Goal: Book appointment/travel/reservation

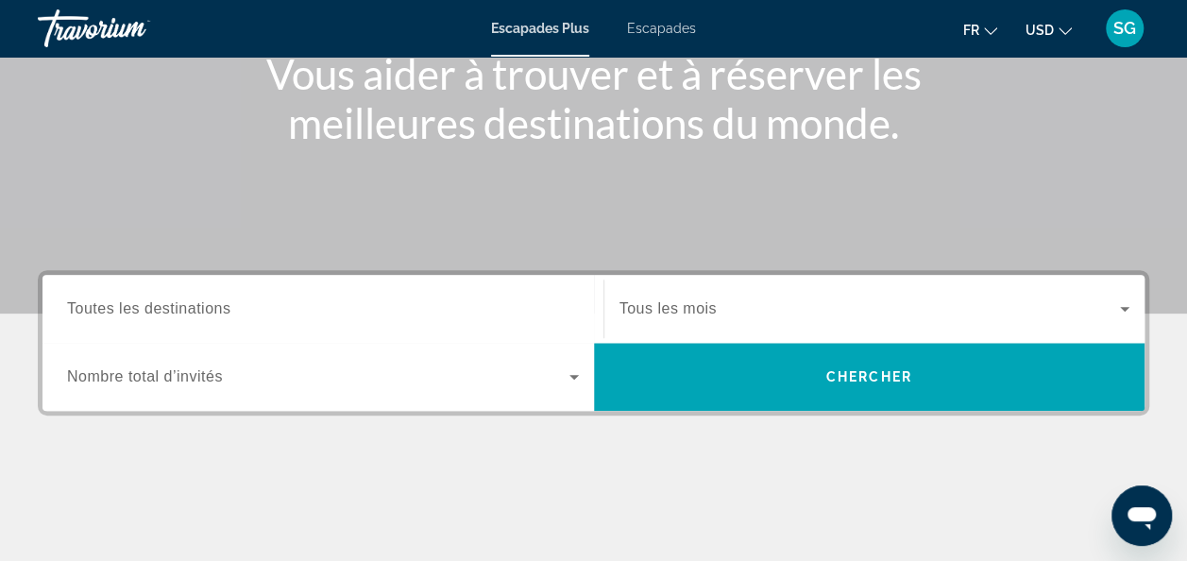
scroll to position [283, 0]
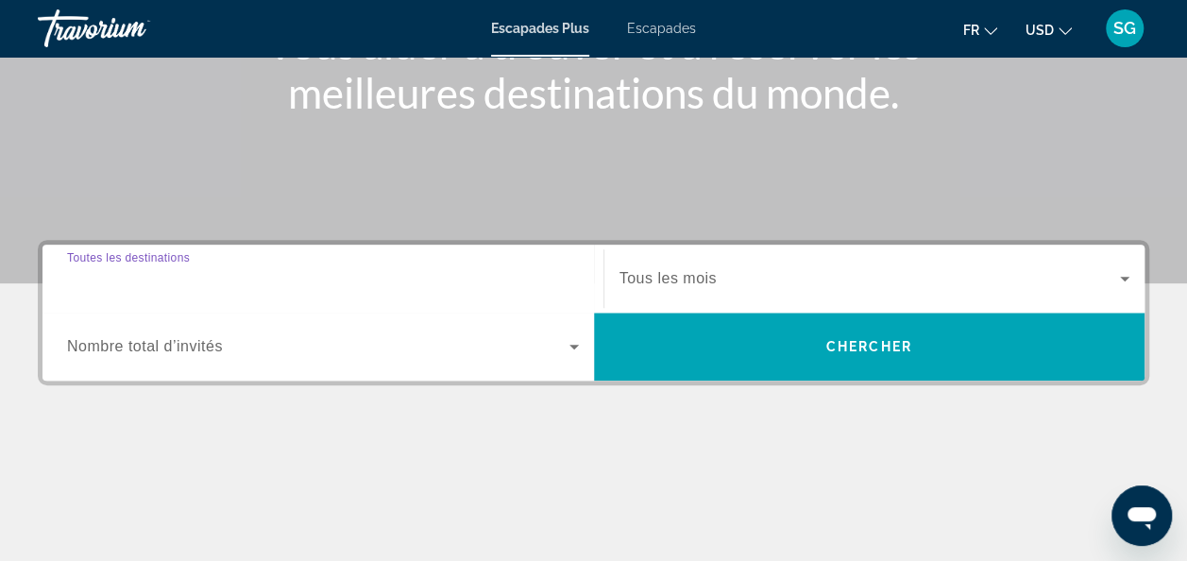
click at [540, 278] on input "Destination Toutes les destinations" at bounding box center [323, 279] width 512 height 23
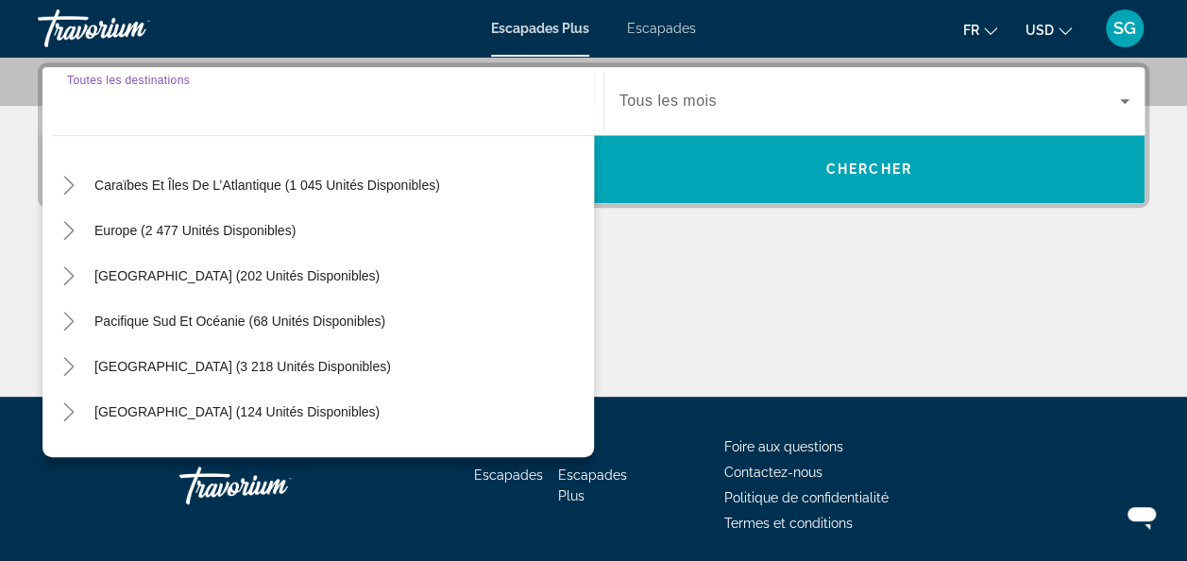
scroll to position [189, 0]
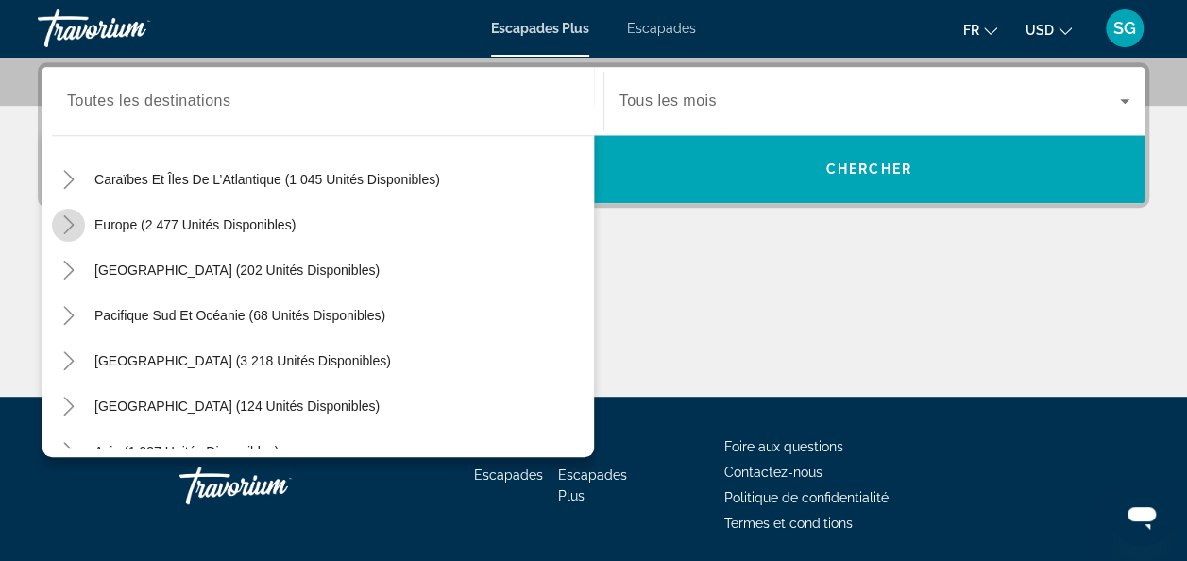
click at [68, 215] on icon "Toggle Europe (2 477 unités disponibles)" at bounding box center [68, 224] width 19 height 19
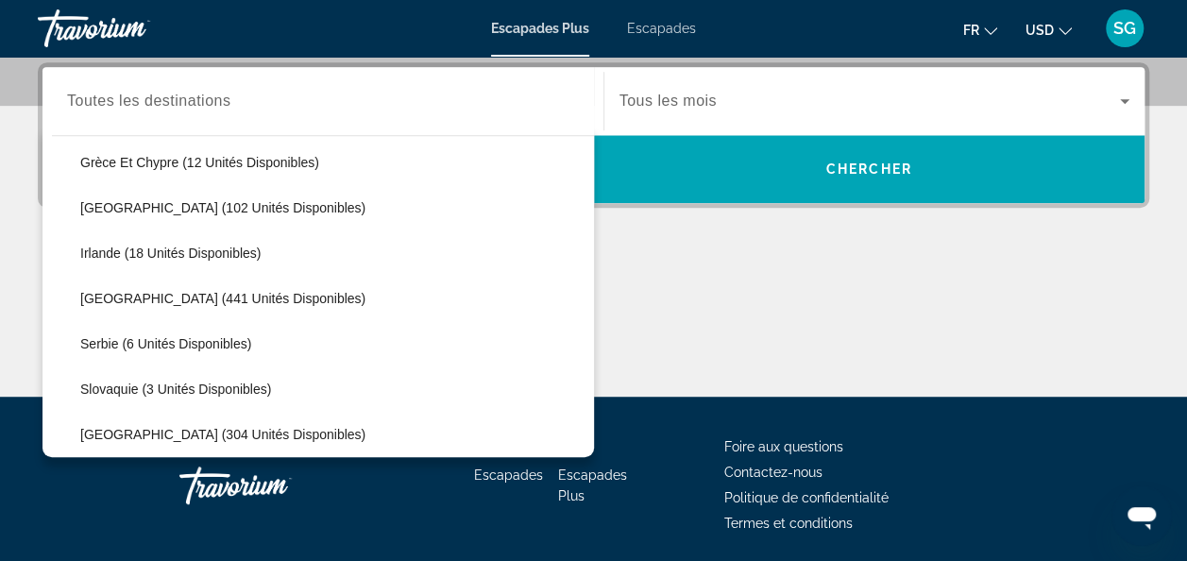
scroll to position [708, 0]
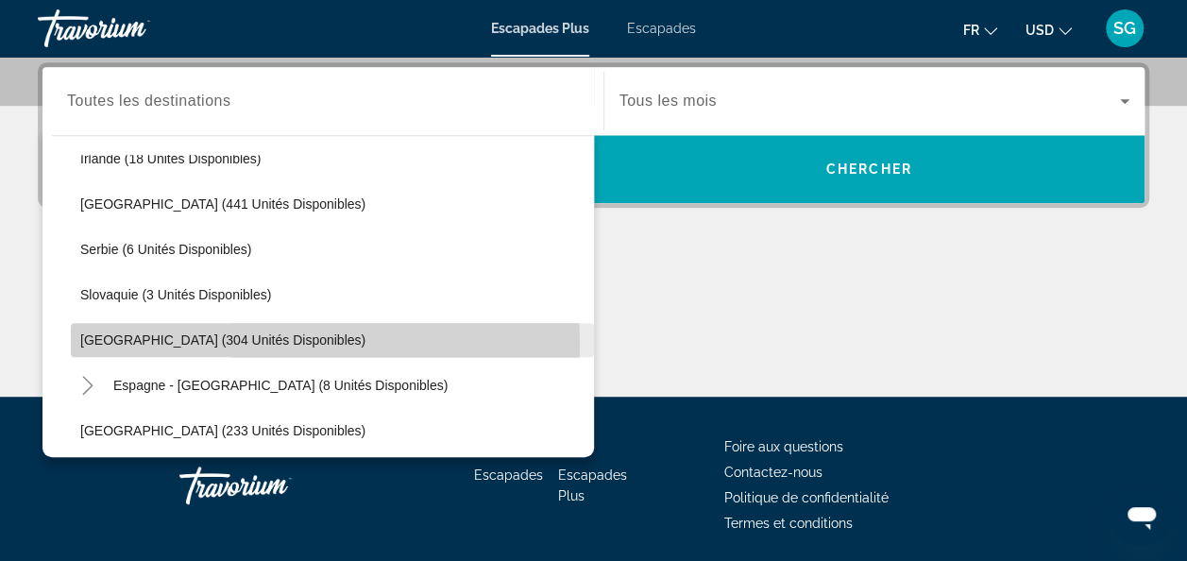
click at [284, 342] on span "Widget de recherche" at bounding box center [332, 339] width 523 height 45
type input "**********"
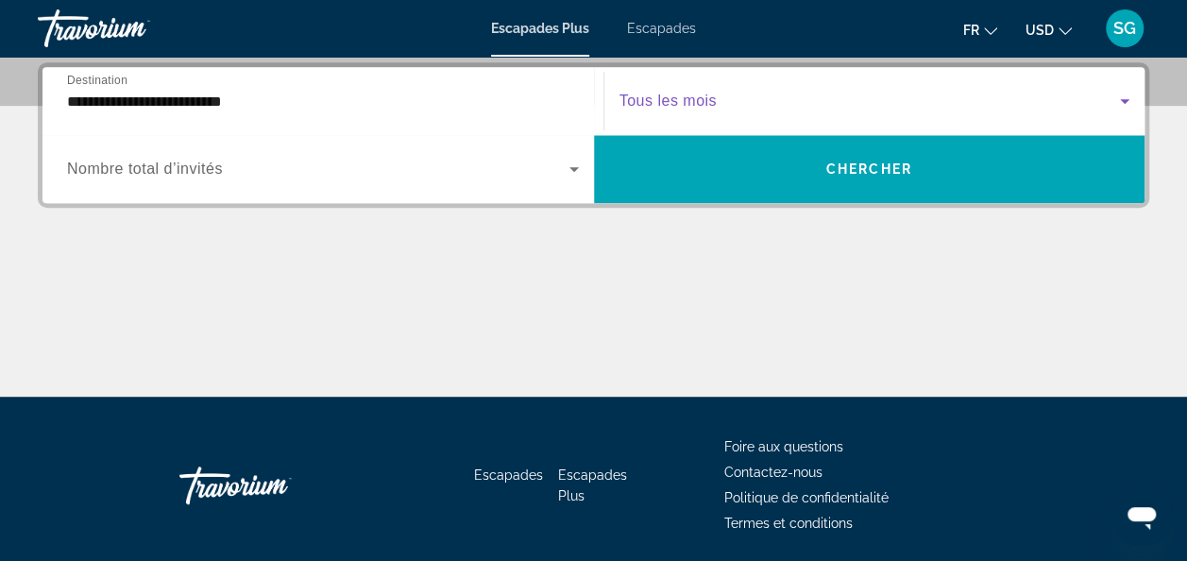
click at [1124, 99] on icon "Widget de recherche" at bounding box center [1124, 101] width 9 height 5
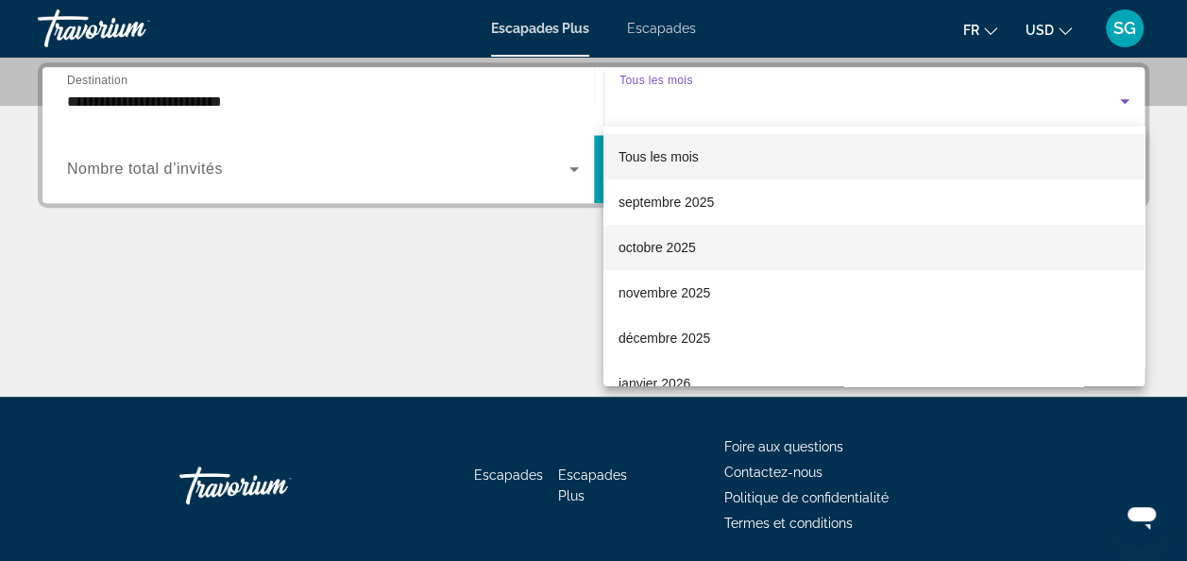
click at [704, 249] on mat-option "octobre 2025" at bounding box center [873, 247] width 541 height 45
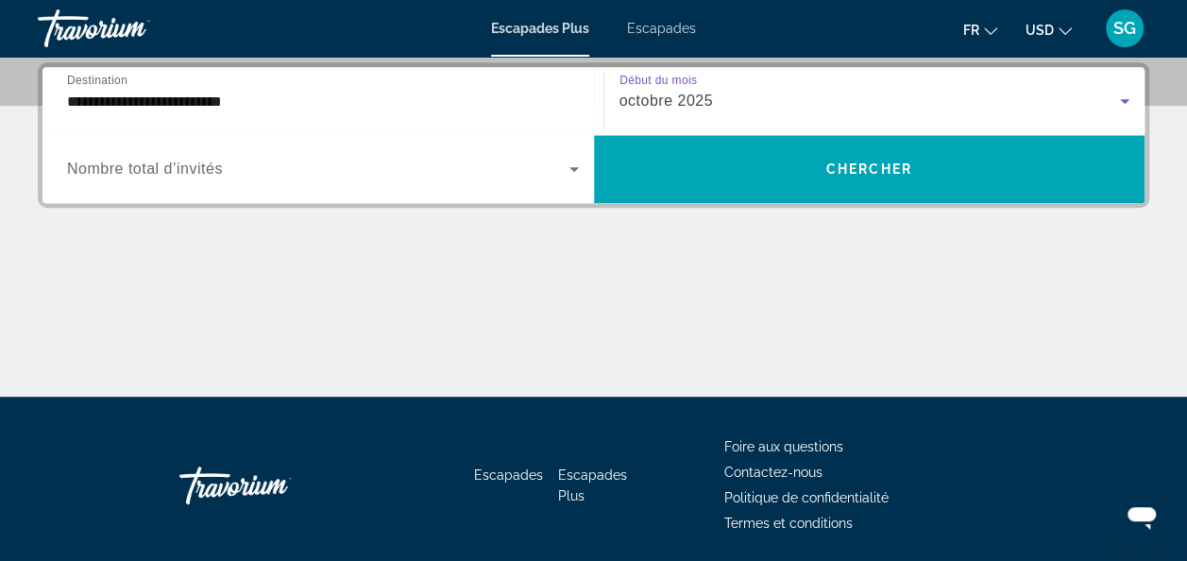
click at [580, 168] on icon "Widget de recherche" at bounding box center [574, 169] width 23 height 23
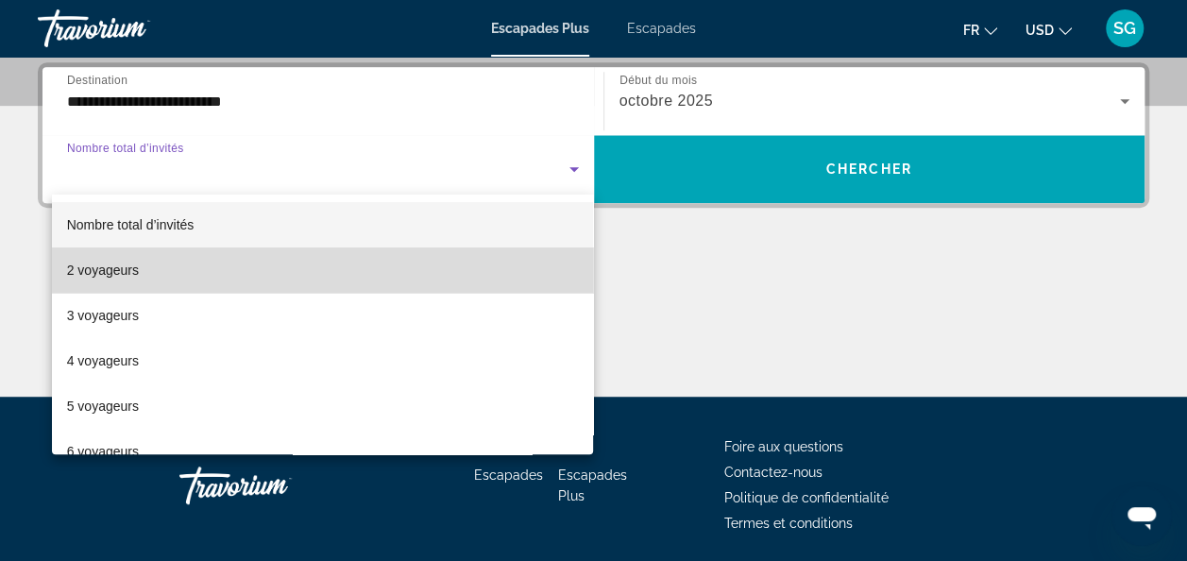
click at [366, 264] on mat-option "2 voyageurs" at bounding box center [323, 269] width 542 height 45
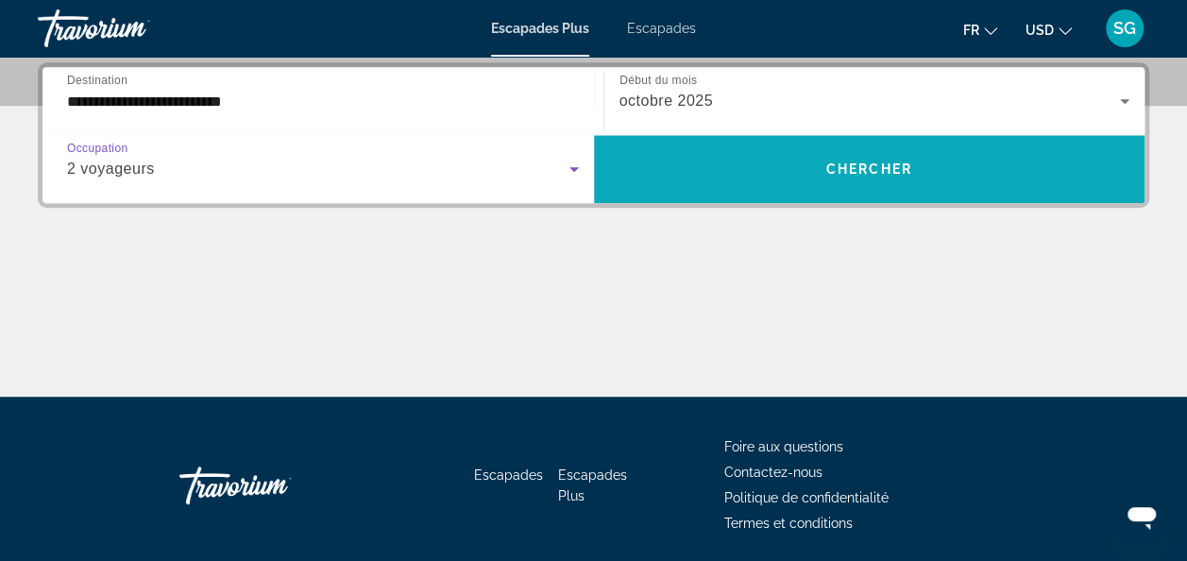
click at [892, 173] on span "Chercher" at bounding box center [869, 168] width 86 height 15
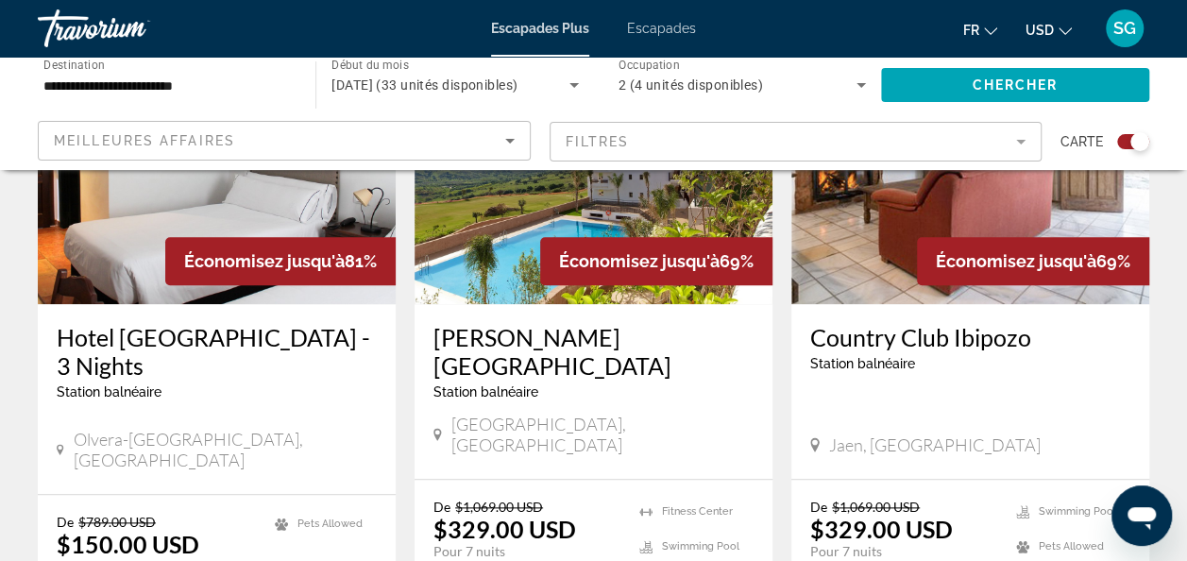
scroll to position [850, 0]
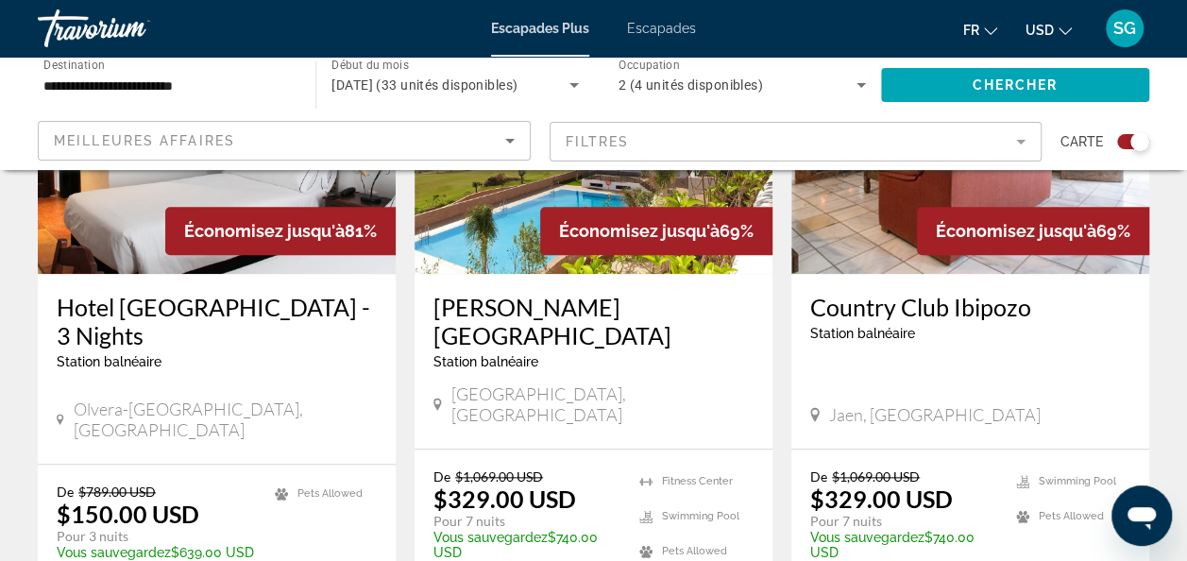
click at [1065, 31] on icon "Changer de devise" at bounding box center [1065, 31] width 13 height 13
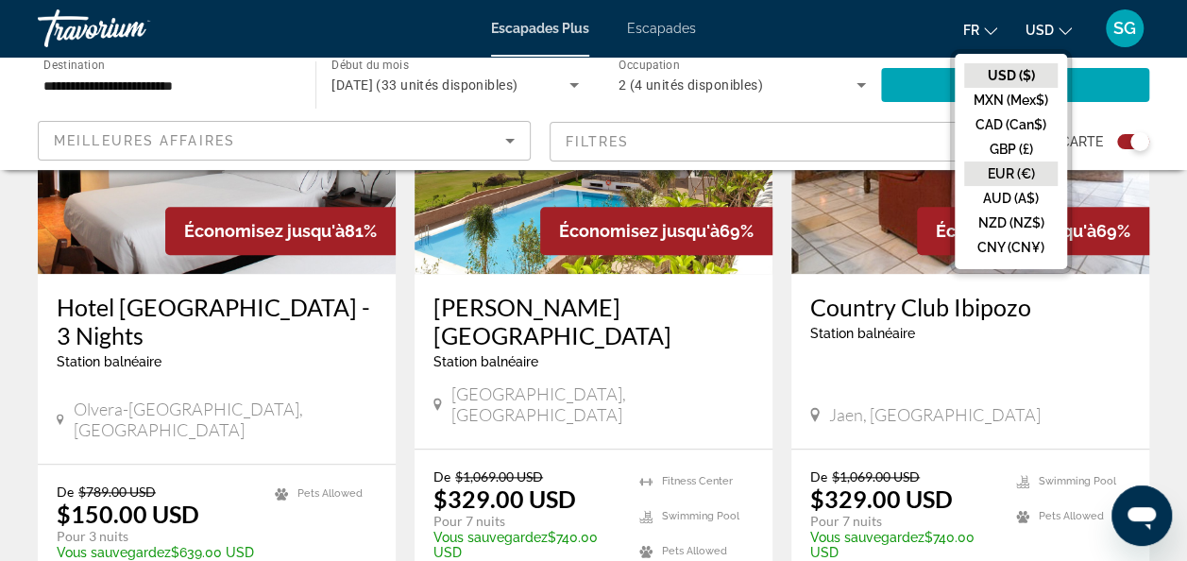
click at [1016, 169] on button "EUR (€)" at bounding box center [1010, 173] width 93 height 25
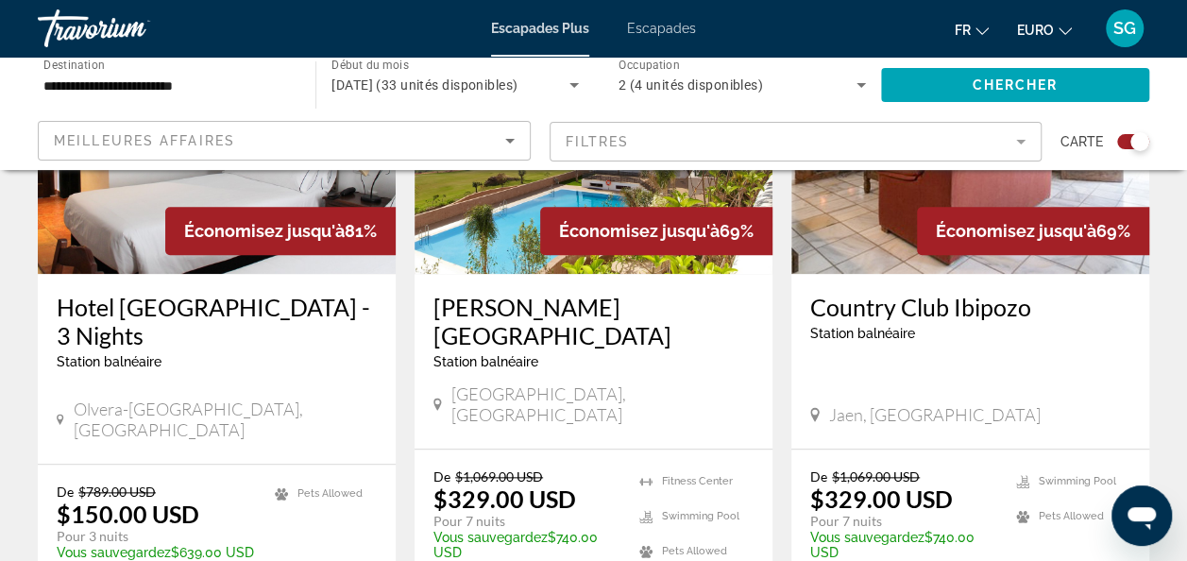
click at [988, 34] on icon "Changer la langue" at bounding box center [982, 31] width 13 height 13
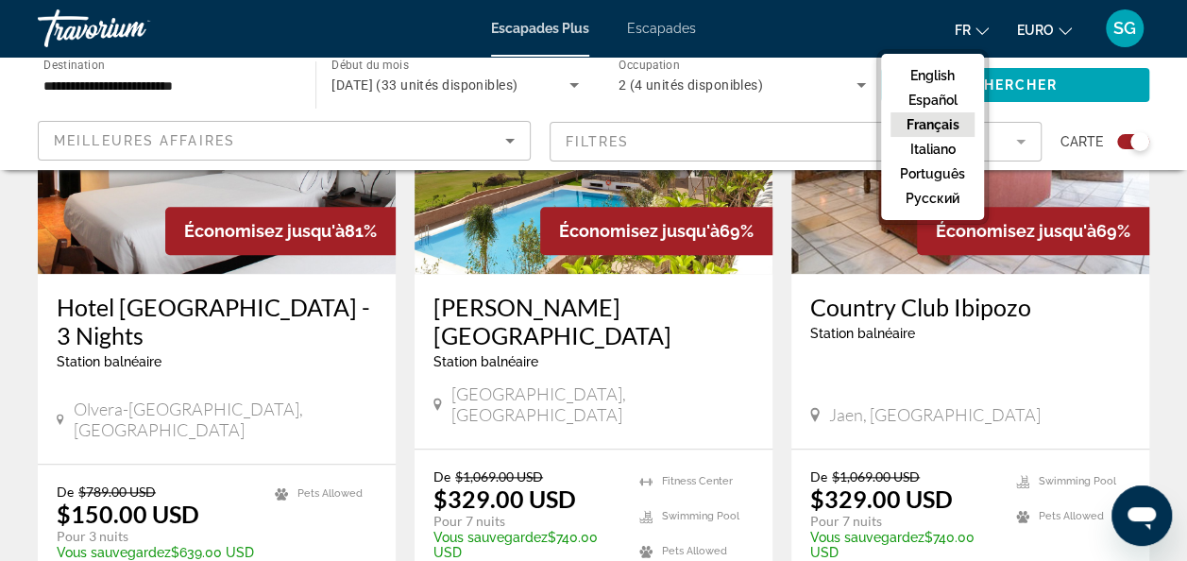
click at [949, 123] on button "Français" at bounding box center [933, 124] width 84 height 25
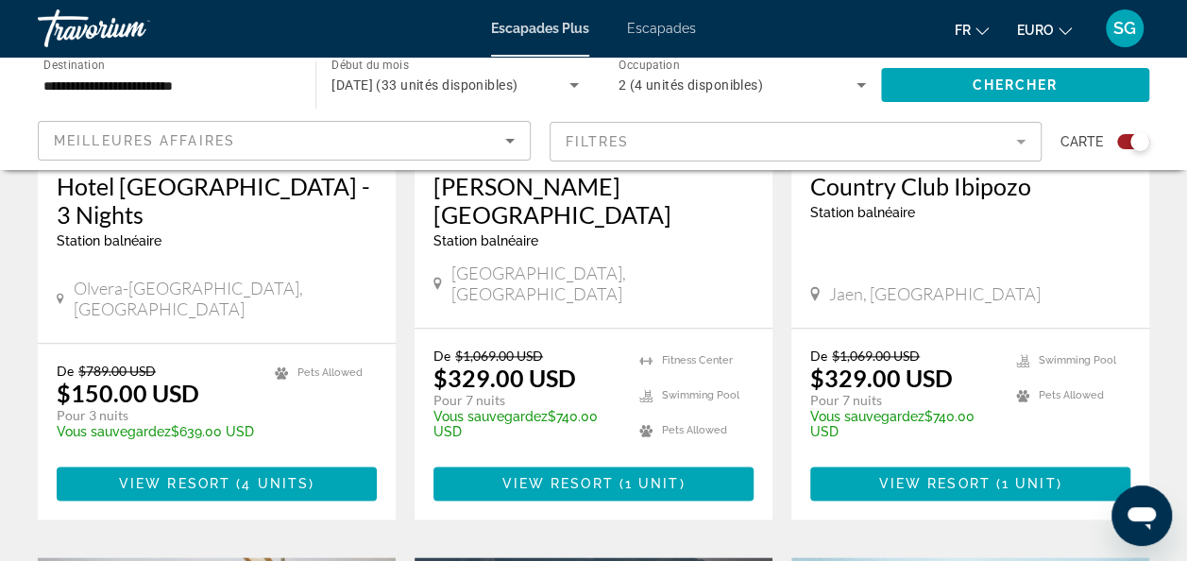
scroll to position [1039, 0]
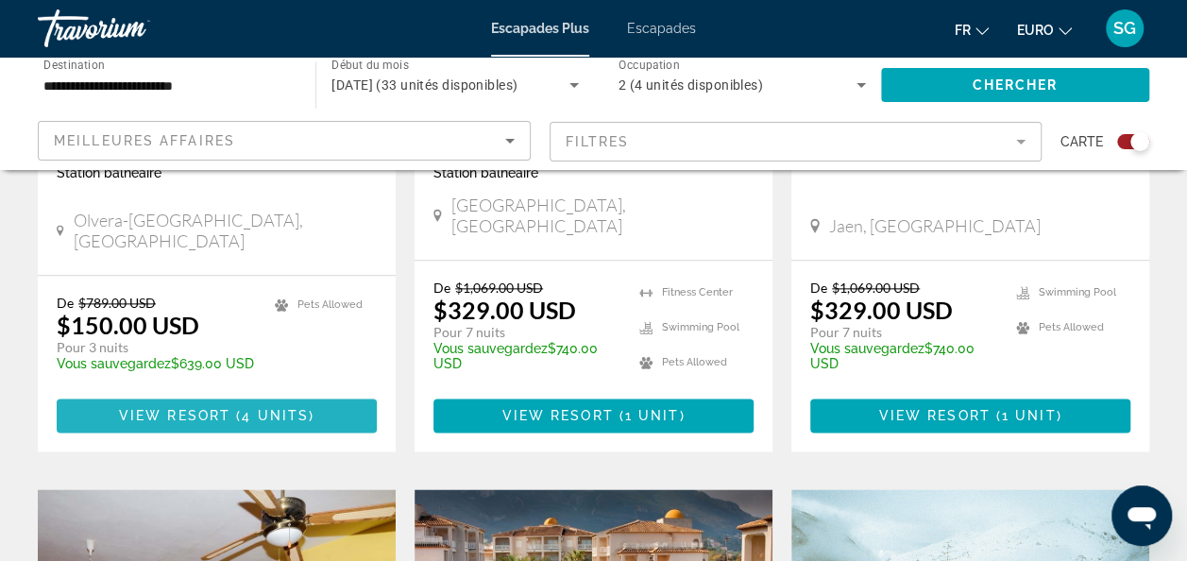
click at [230, 408] on font "View Resort ( 4 units )" at bounding box center [216, 415] width 195 height 15
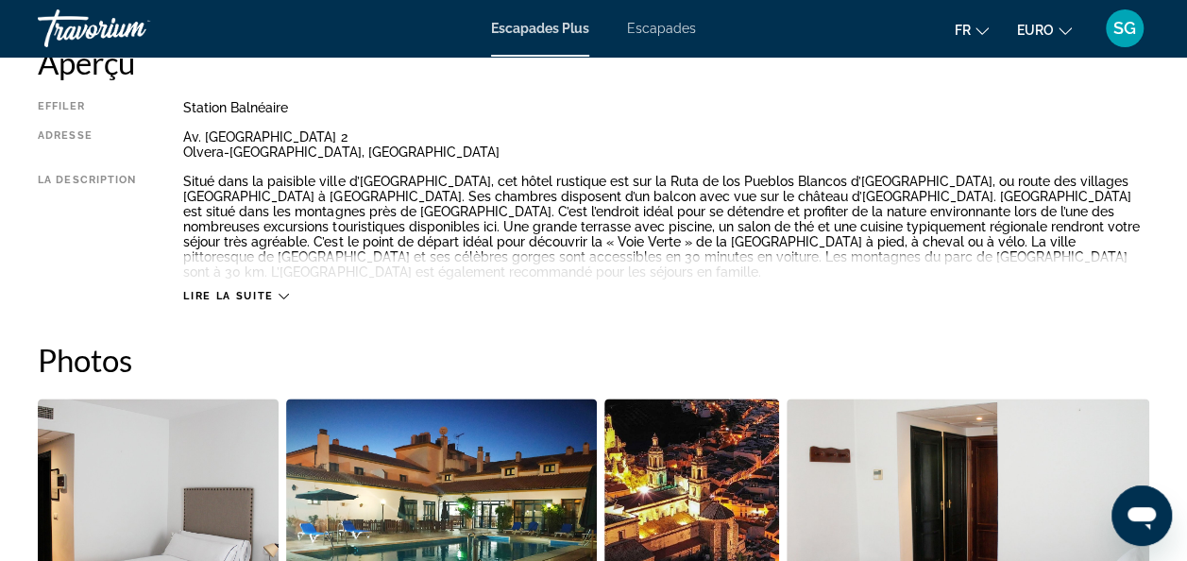
scroll to position [793, 0]
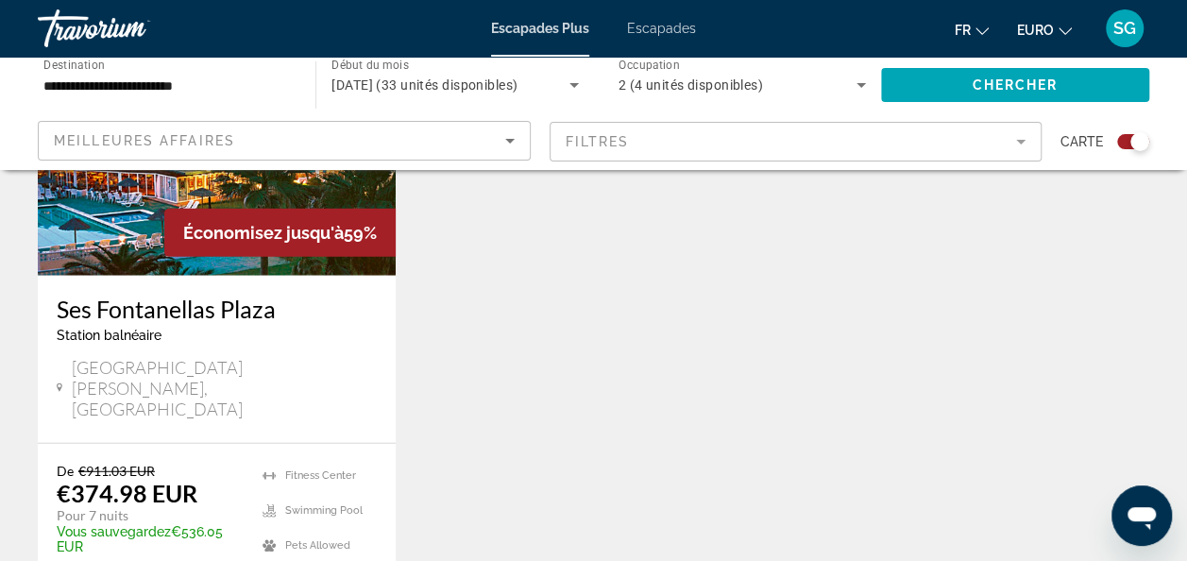
scroll to position [2361, 0]
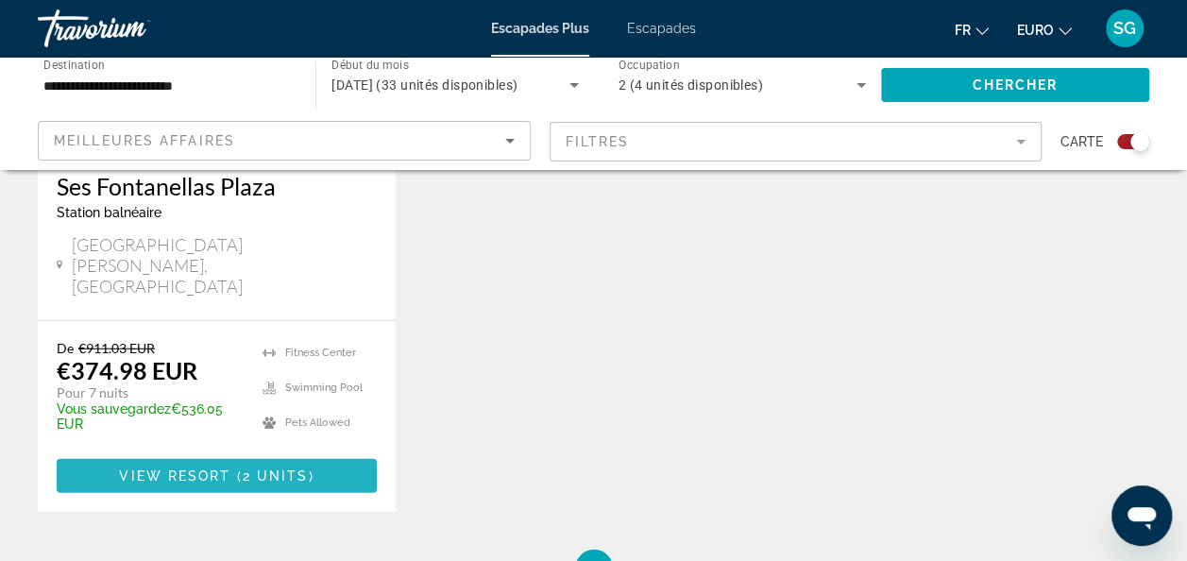
click at [264, 468] on span "2 units" at bounding box center [276, 475] width 66 height 15
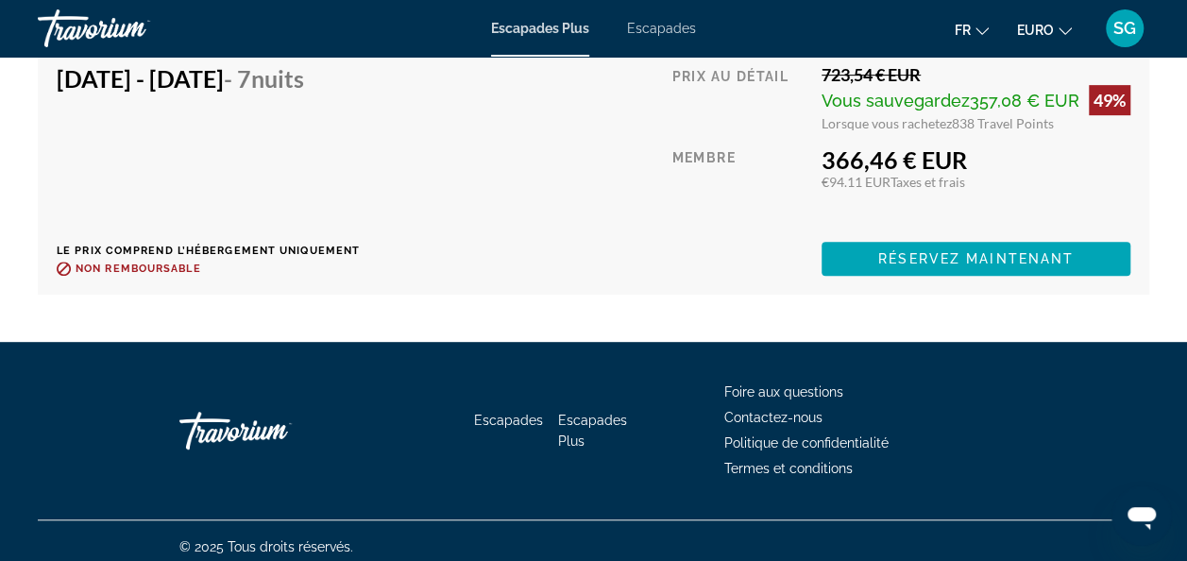
scroll to position [3966, 0]
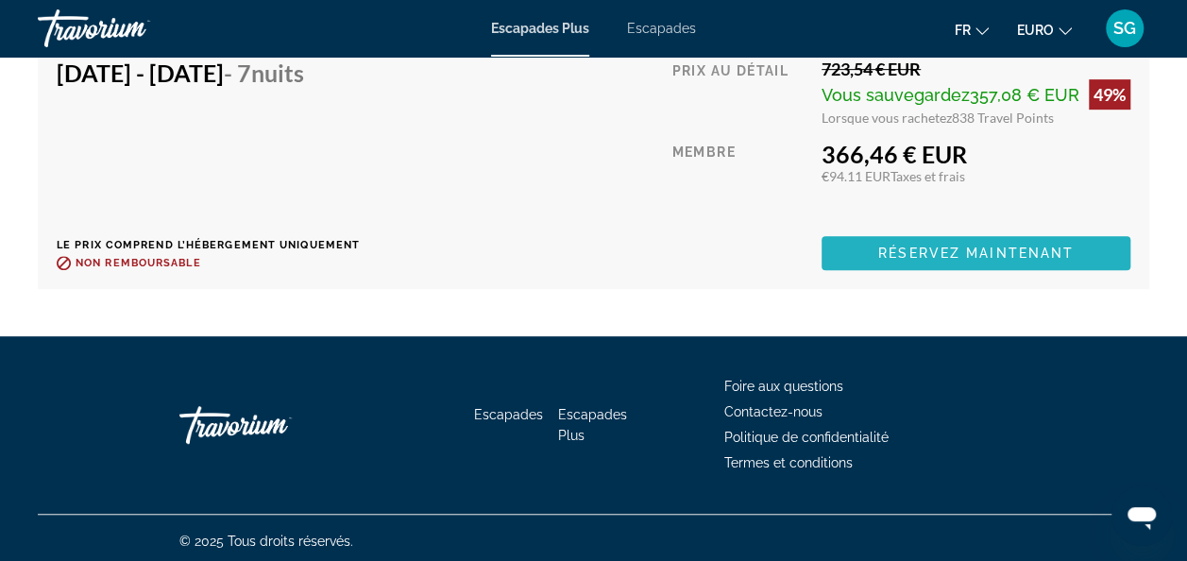
click at [998, 253] on span "Réservez maintenant" at bounding box center [975, 253] width 195 height 15
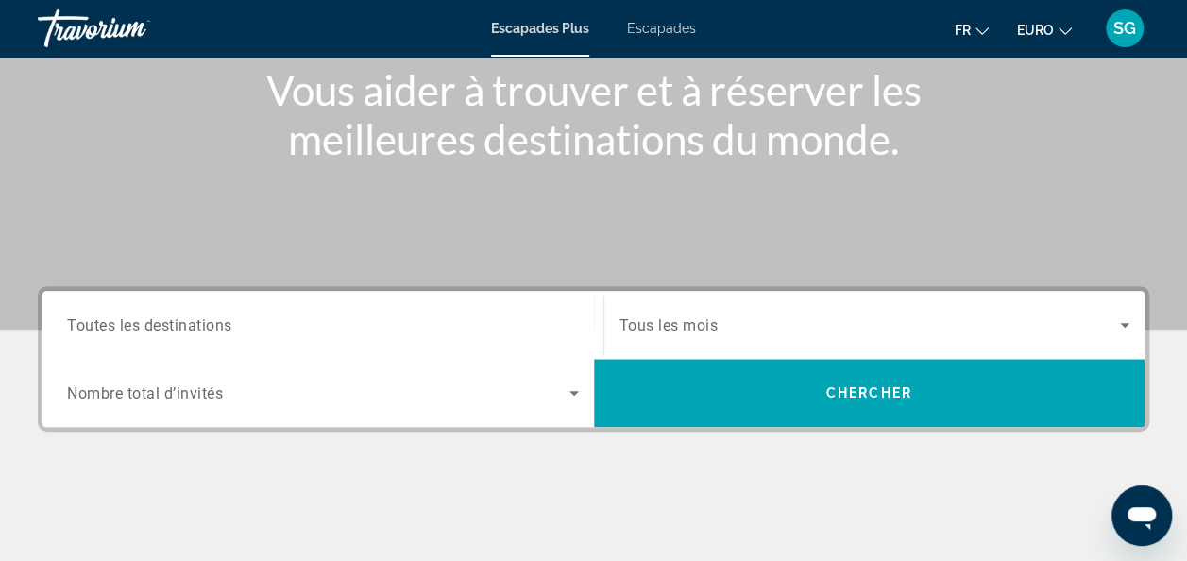
scroll to position [283, 0]
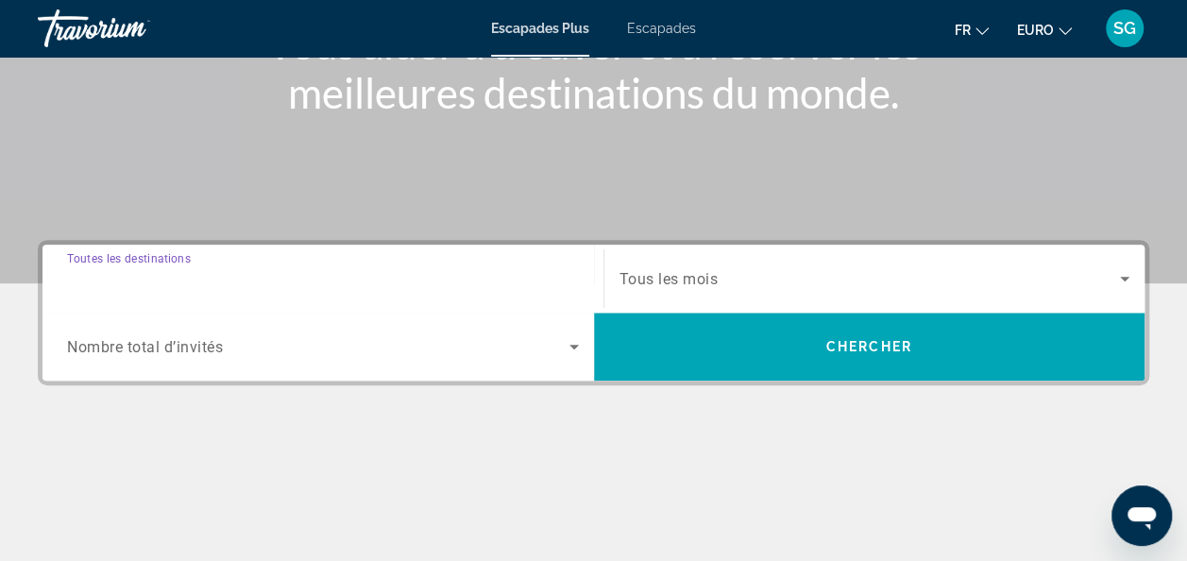
click at [531, 283] on input "Destination Toutes les destinations" at bounding box center [323, 279] width 512 height 23
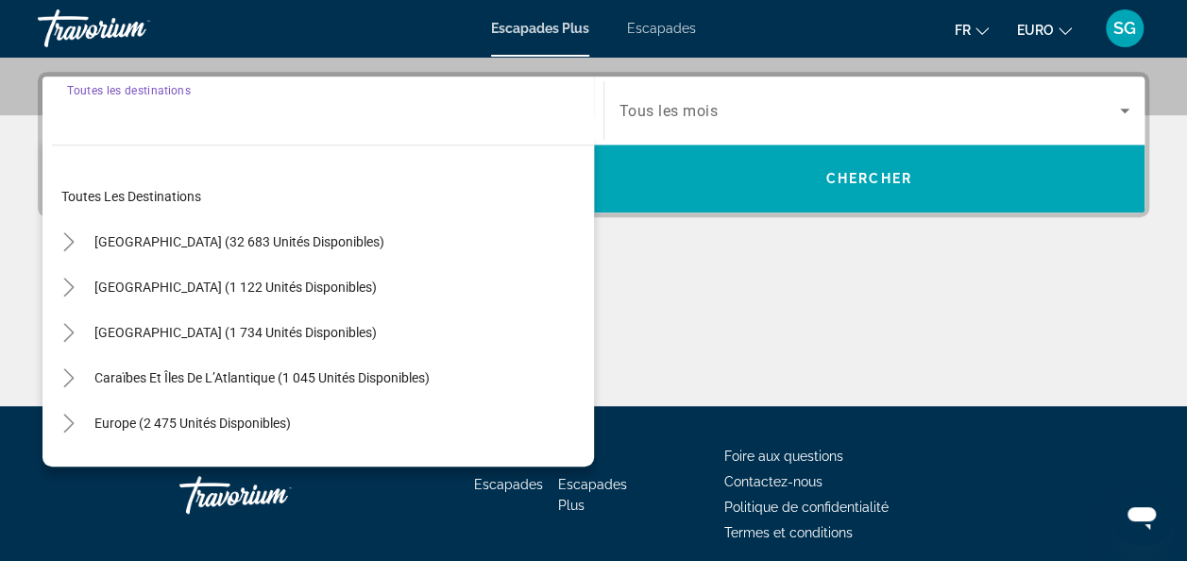
scroll to position [461, 0]
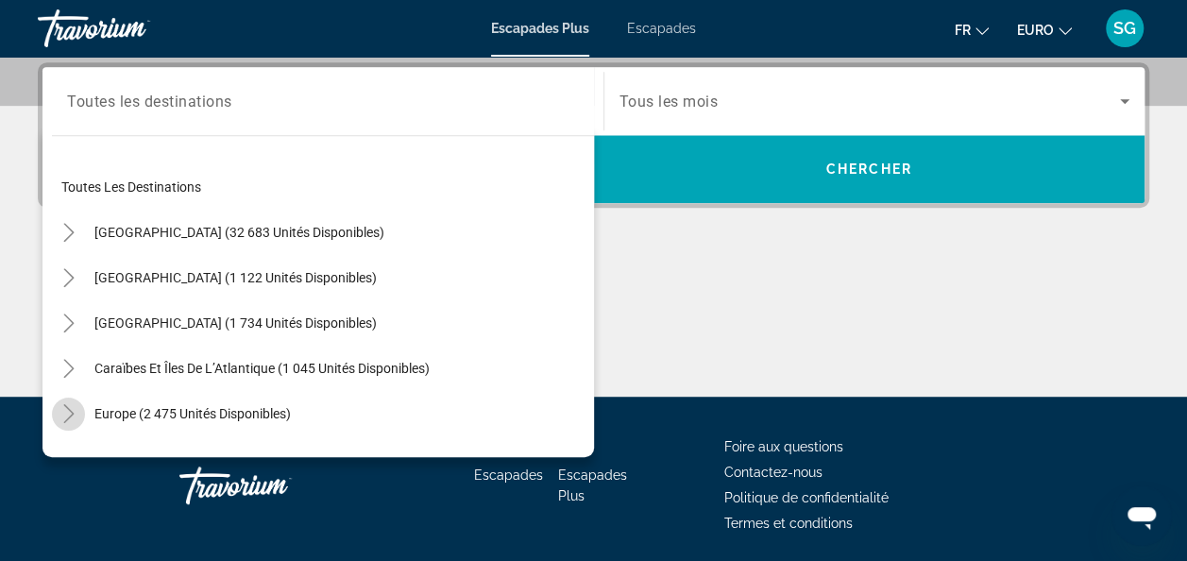
click at [80, 414] on mat-icon "Toggle Europe (2 475 unités disponibles)" at bounding box center [68, 414] width 33 height 33
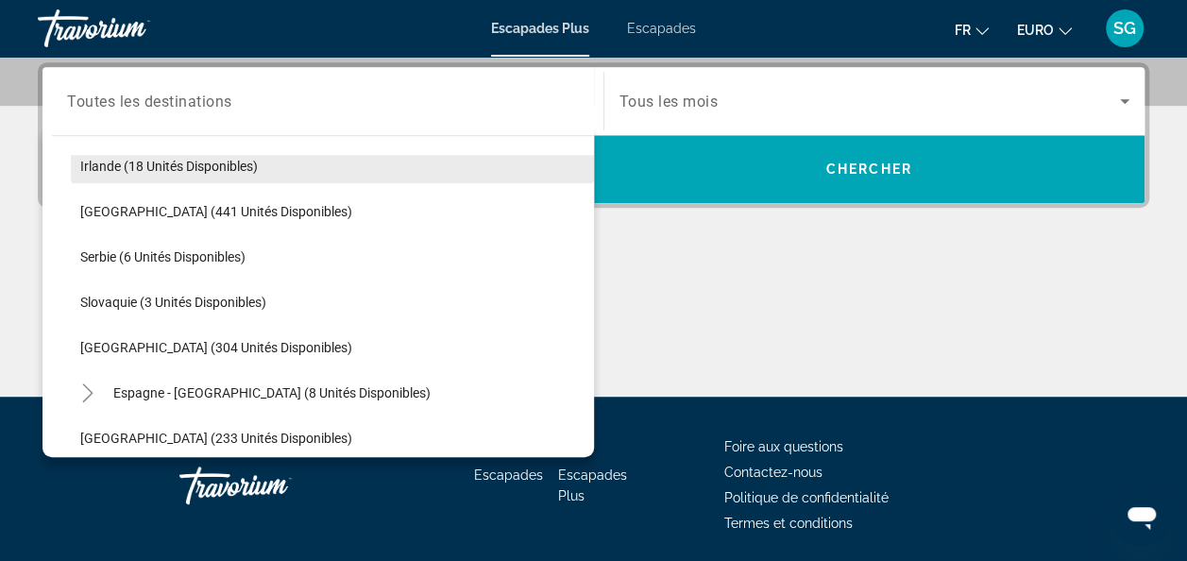
scroll to position [708, 0]
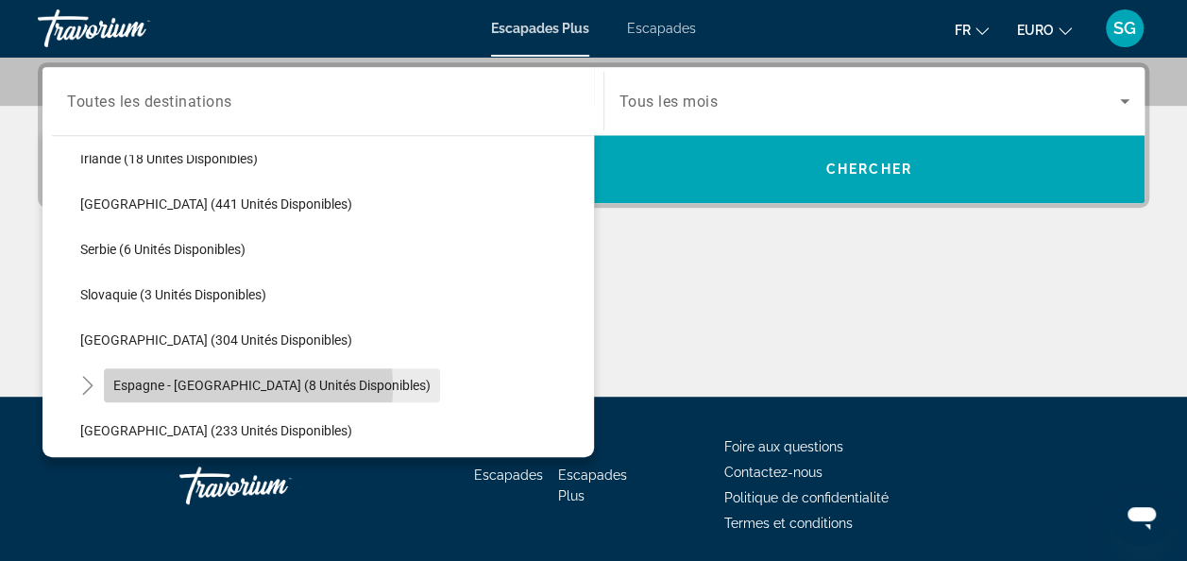
click at [212, 385] on span "Espagne - [GEOGRAPHIC_DATA] (8 unités disponibles)" at bounding box center [271, 385] width 317 height 15
type input "**********"
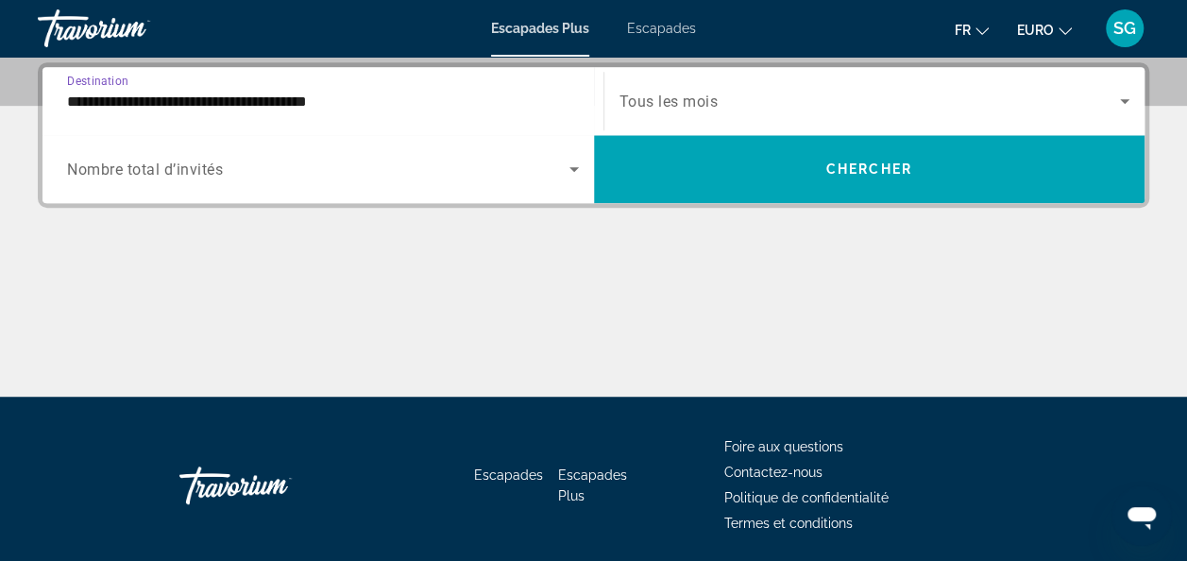
click at [1129, 100] on icon "Widget de recherche" at bounding box center [1124, 101] width 23 height 23
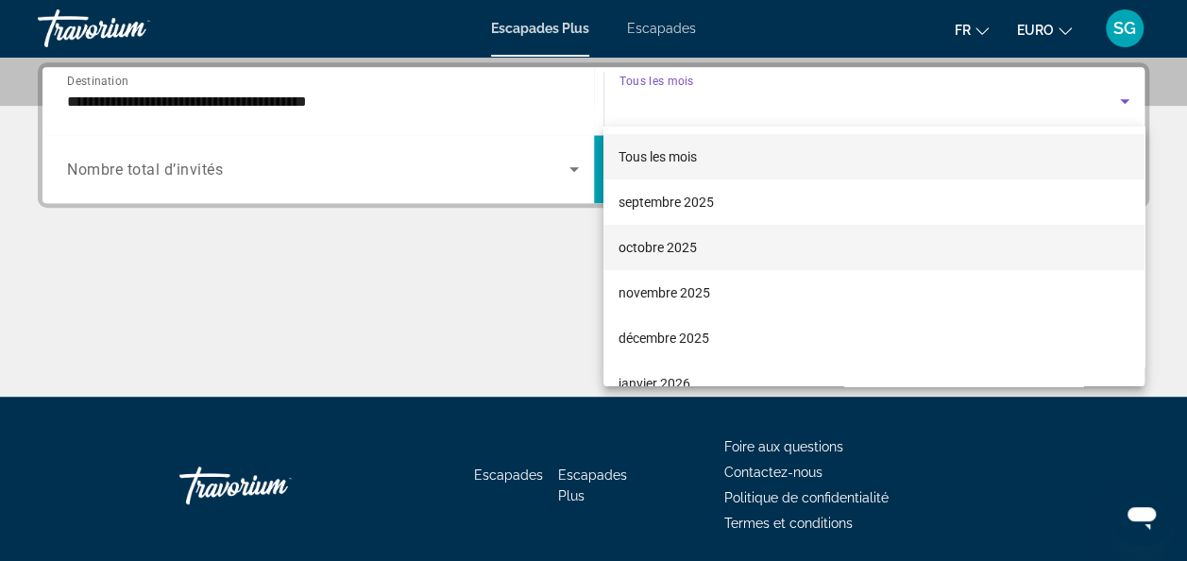
click at [776, 241] on mat-option "octobre 2025" at bounding box center [873, 247] width 541 height 45
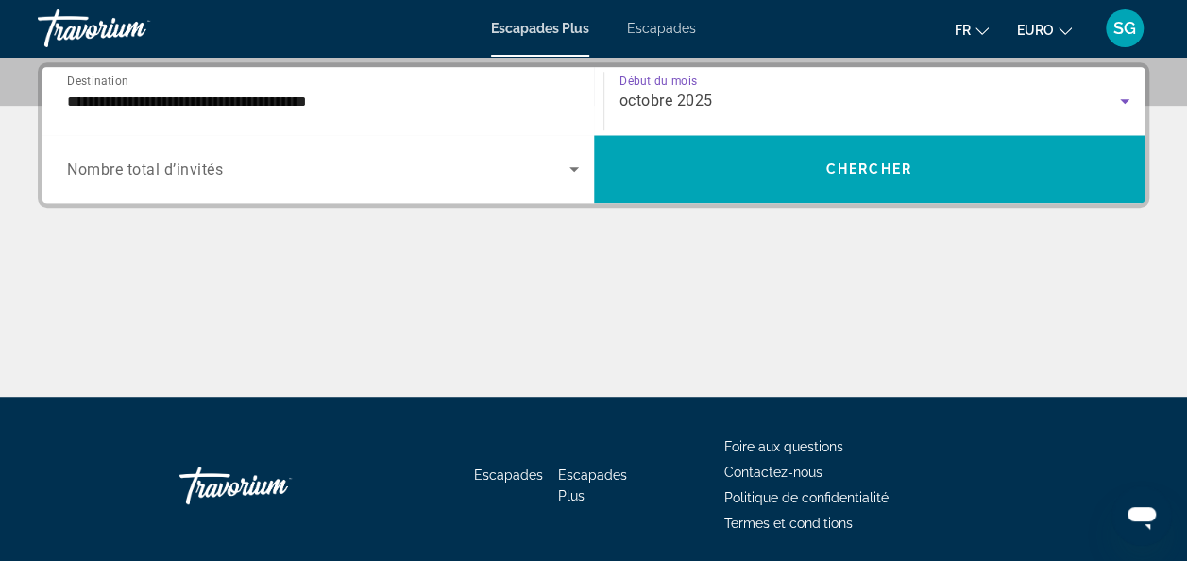
click at [576, 171] on icon "Widget de recherche" at bounding box center [574, 169] width 23 height 23
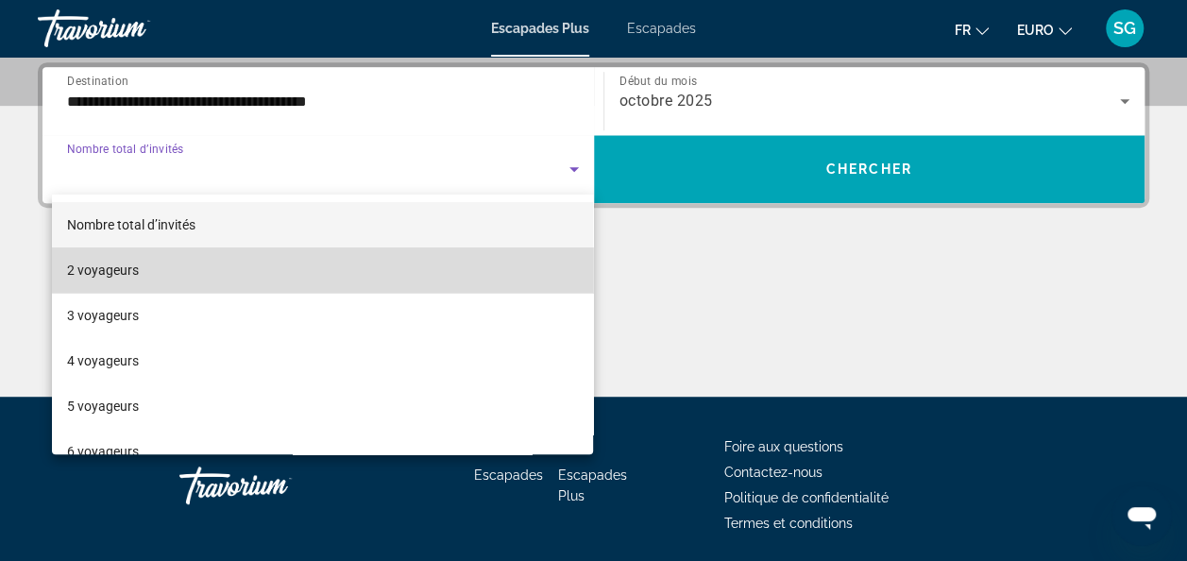
click at [518, 280] on mat-option "2 voyageurs" at bounding box center [323, 269] width 542 height 45
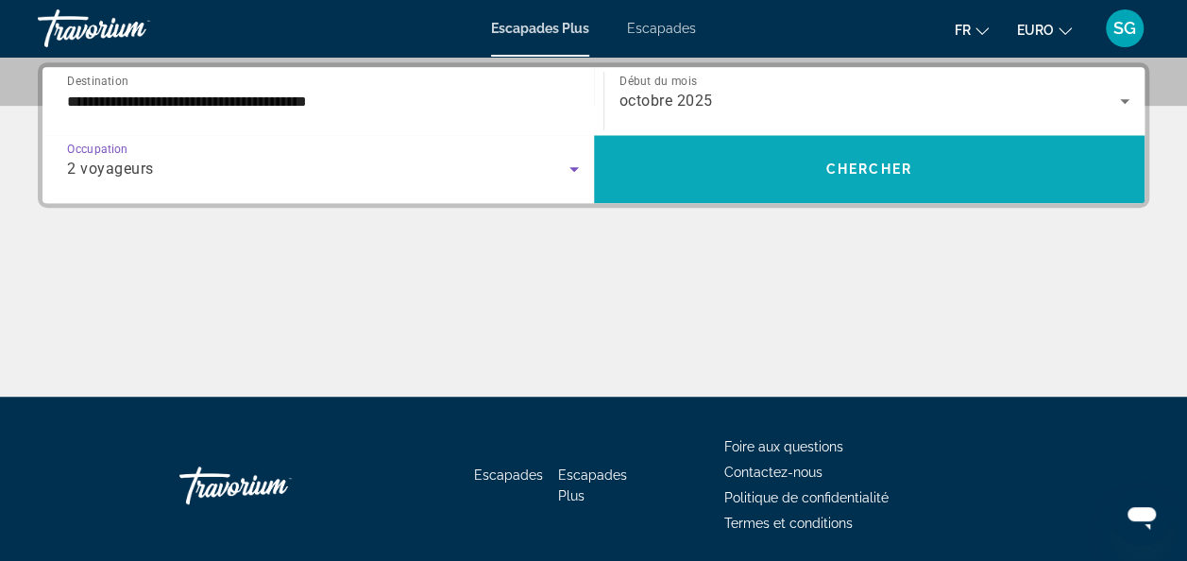
click at [867, 167] on span "Chercher" at bounding box center [869, 168] width 86 height 15
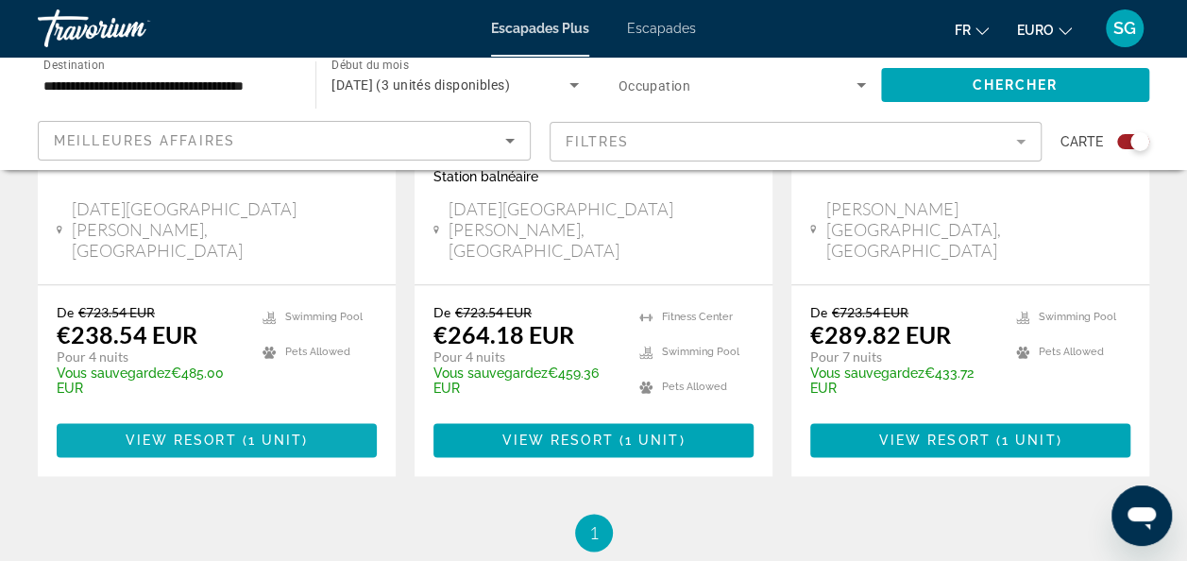
scroll to position [1039, 0]
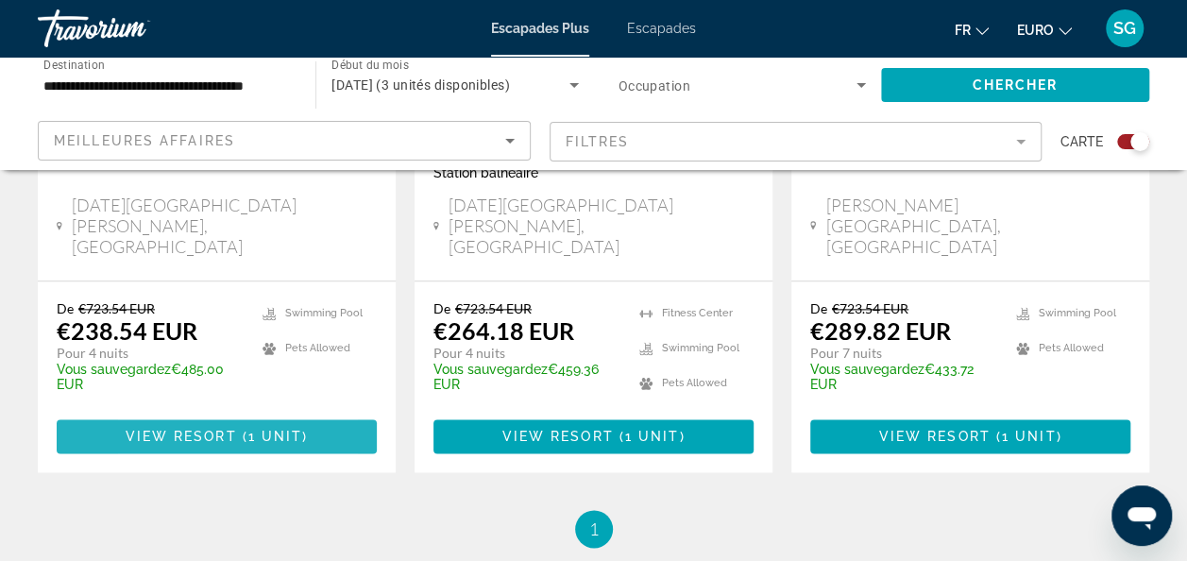
click at [127, 429] on span "View Resort" at bounding box center [180, 436] width 111 height 15
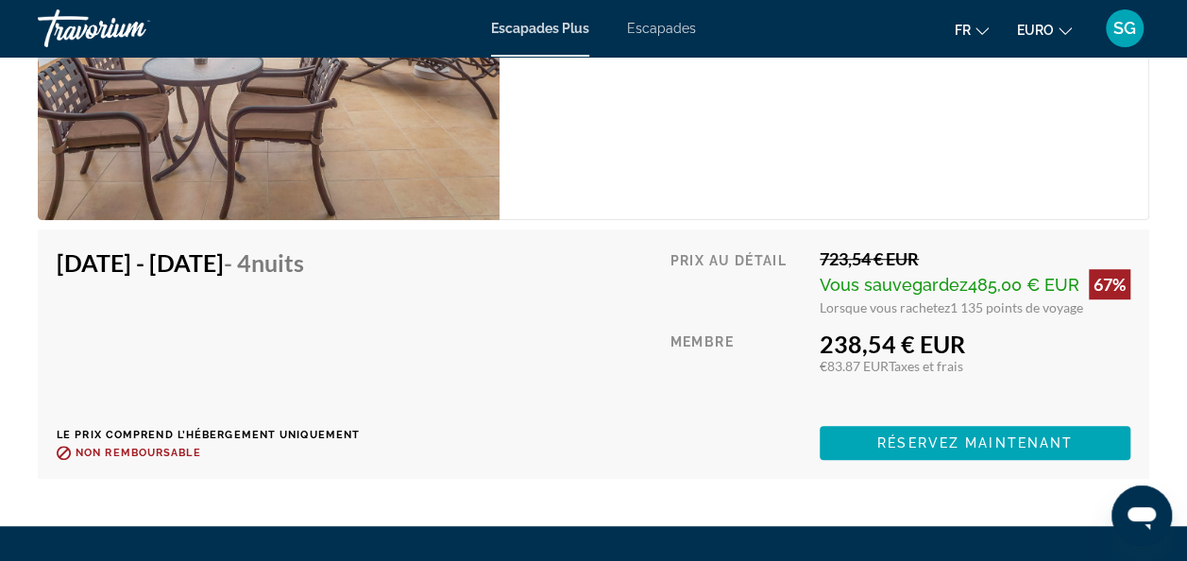
scroll to position [4061, 0]
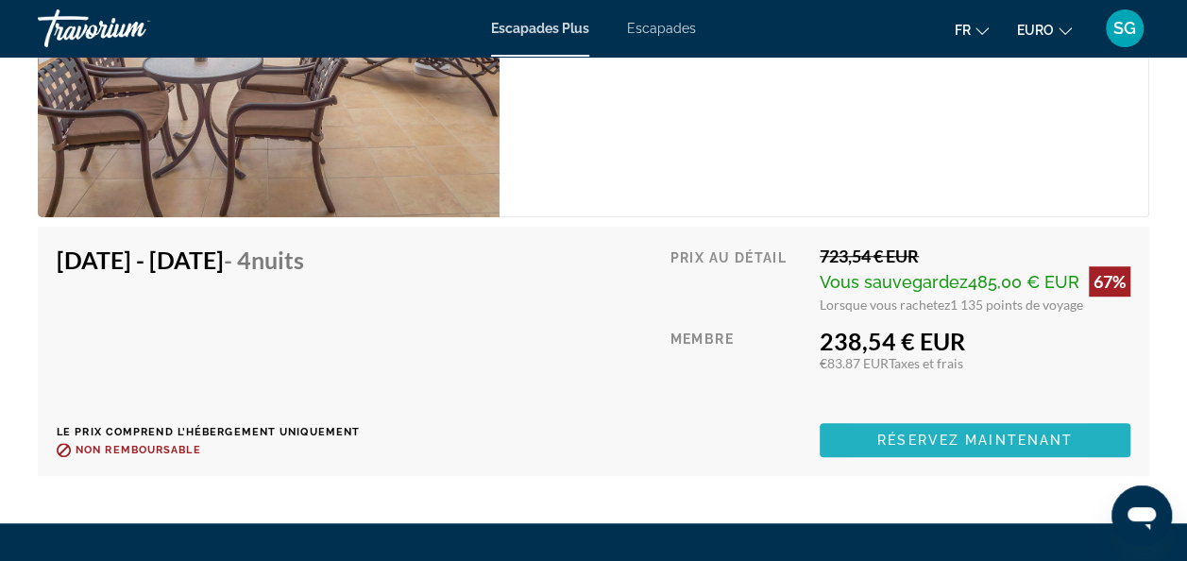
click at [869, 444] on span "Contenu principal" at bounding box center [975, 439] width 311 height 45
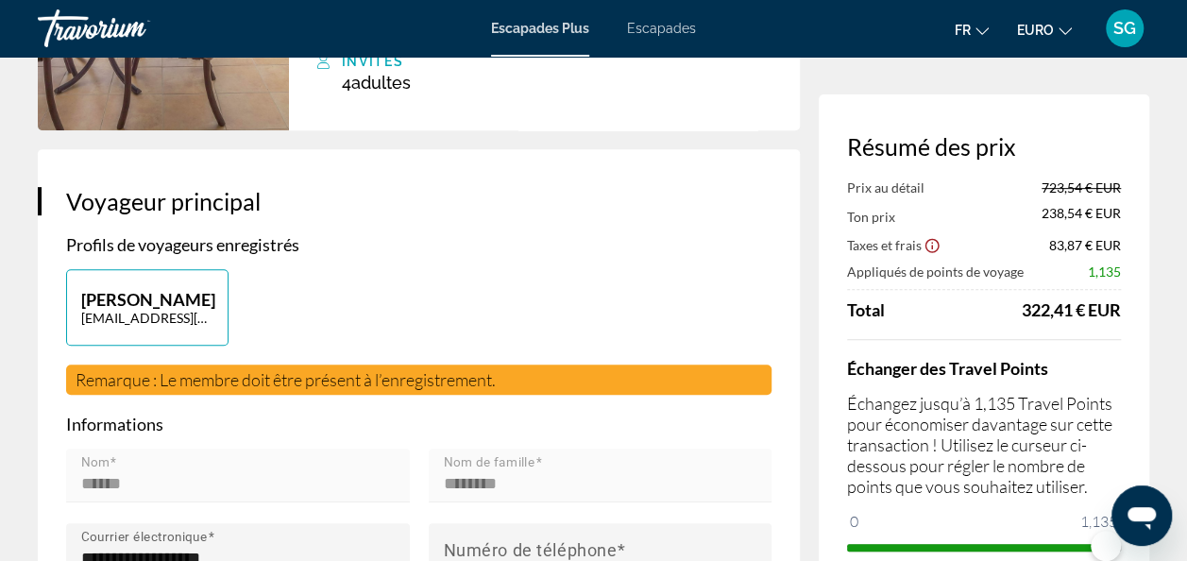
scroll to position [378, 0]
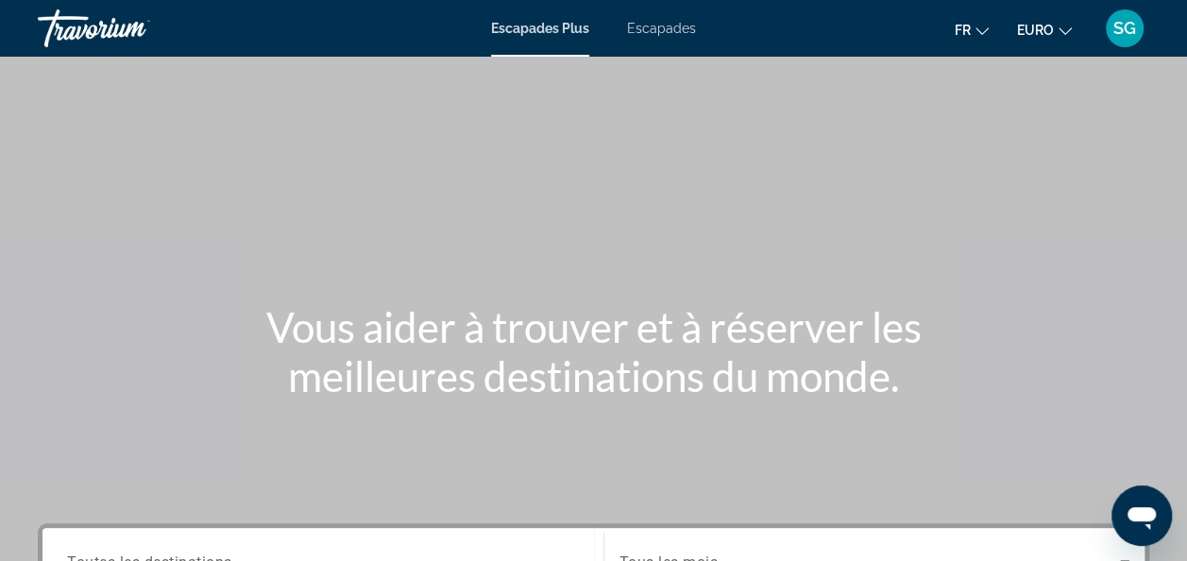
click at [654, 28] on span "Escapades" at bounding box center [661, 28] width 69 height 15
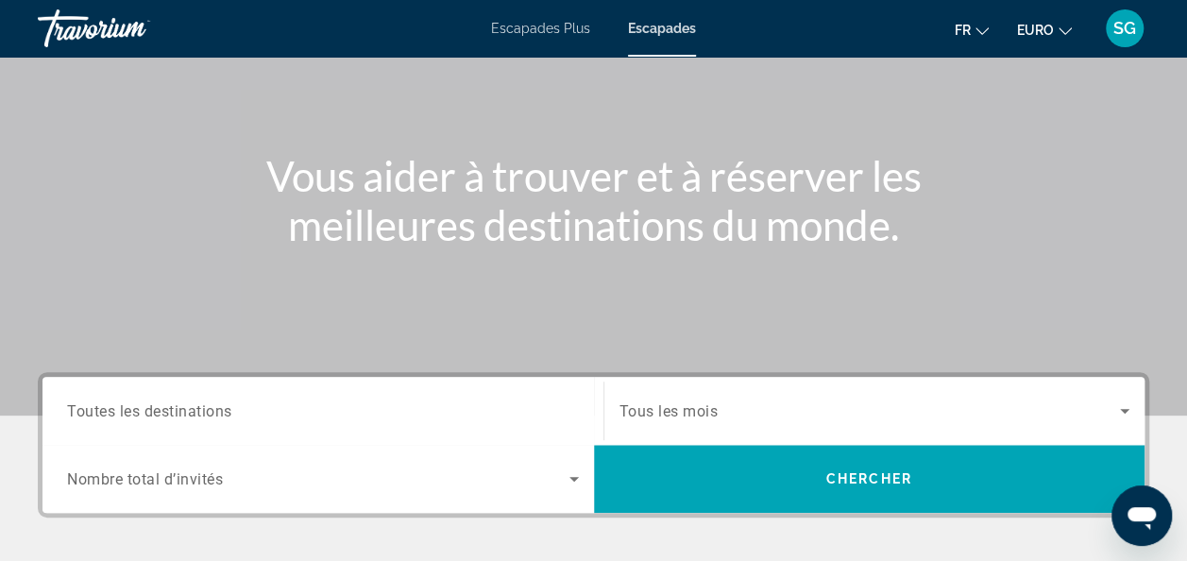
scroll to position [189, 0]
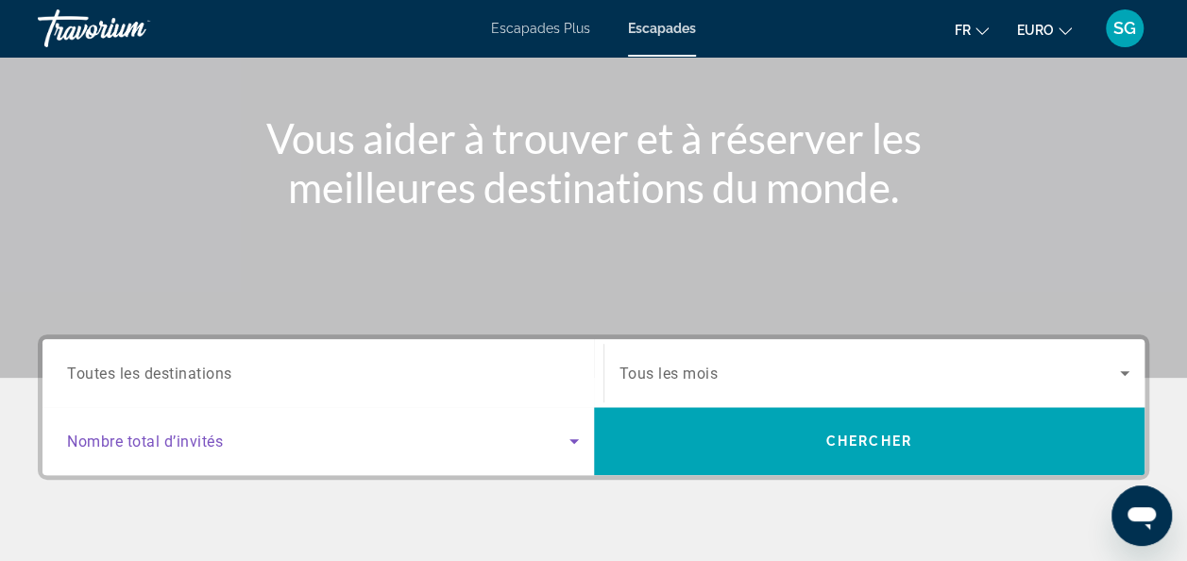
click at [573, 439] on icon "Widget de recherche" at bounding box center [573, 441] width 9 height 5
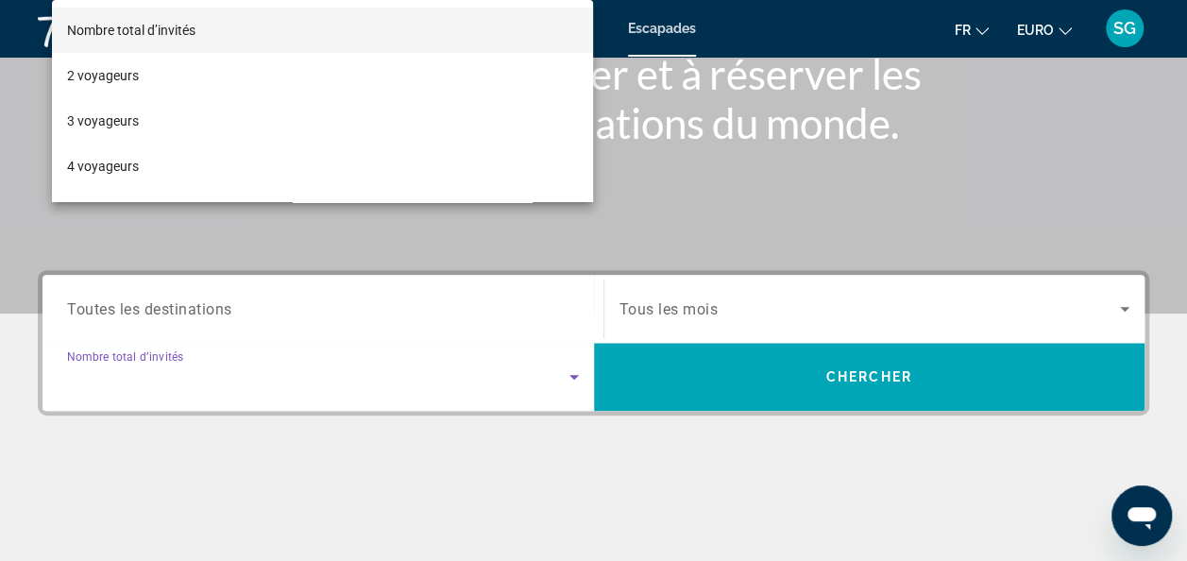
scroll to position [461, 0]
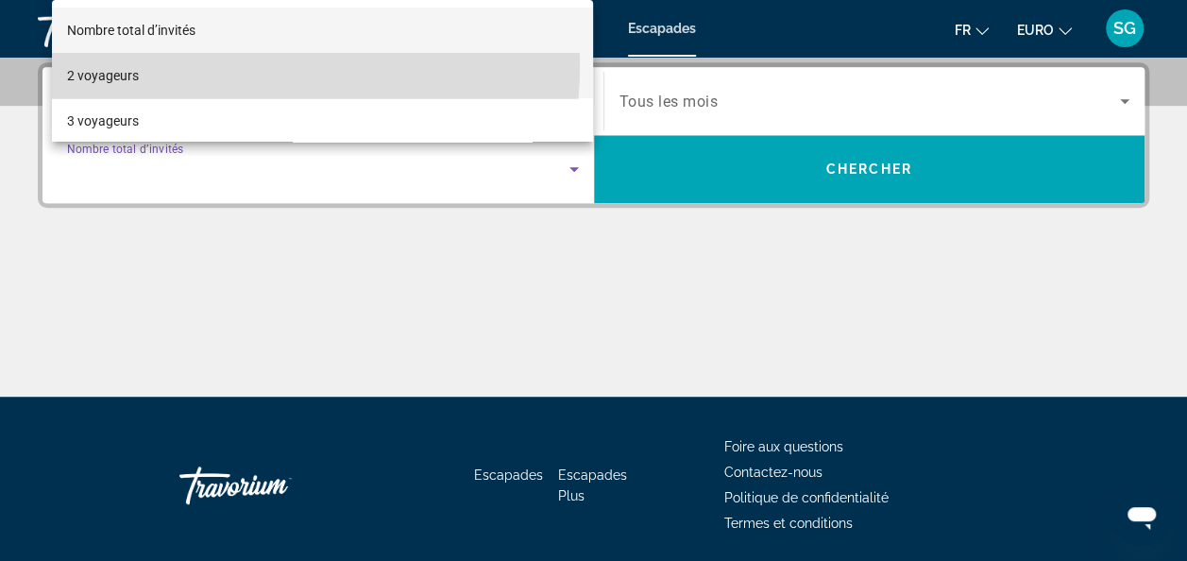
click at [116, 62] on mat-option "2 voyageurs" at bounding box center [323, 75] width 542 height 45
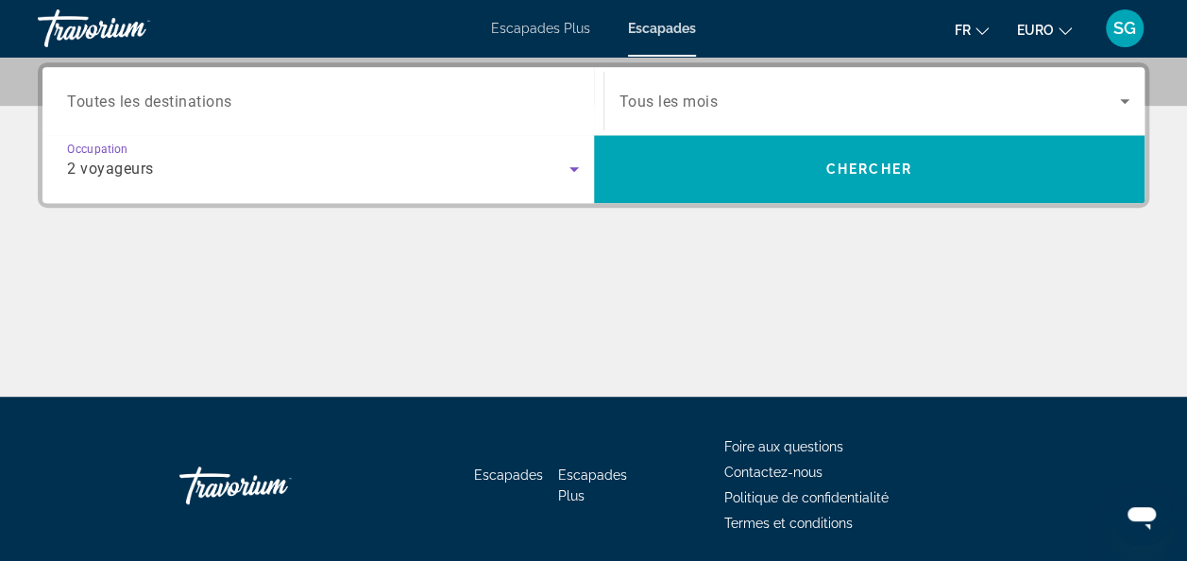
click at [257, 104] on input "Destination Toutes les destinations" at bounding box center [323, 102] width 512 height 23
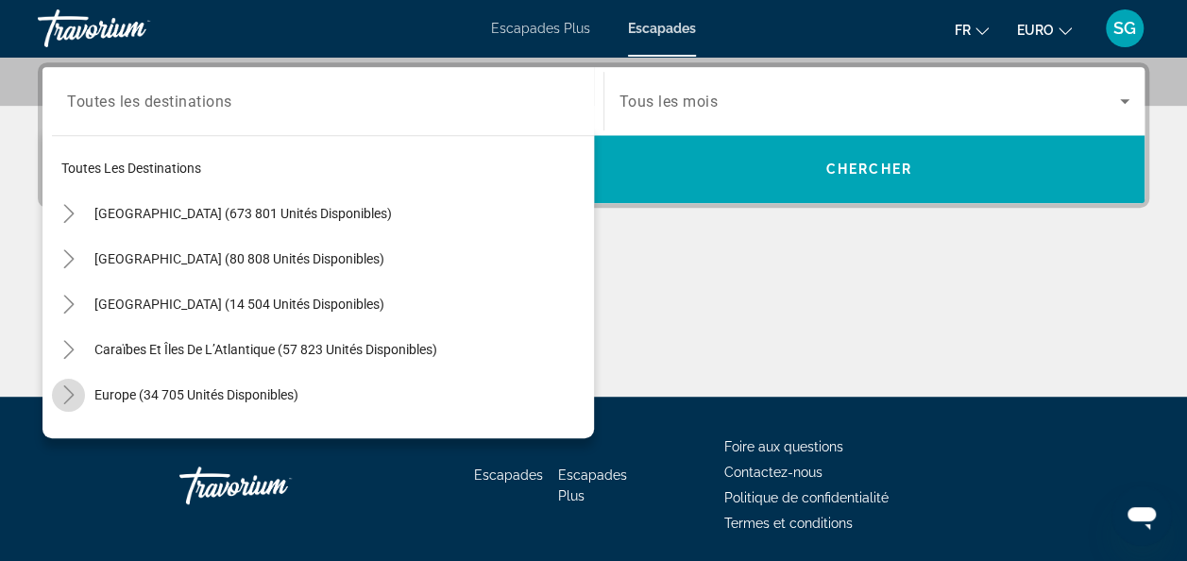
click at [66, 393] on icon "Toggle Europe (34 705 unités disponibles)" at bounding box center [68, 394] width 19 height 19
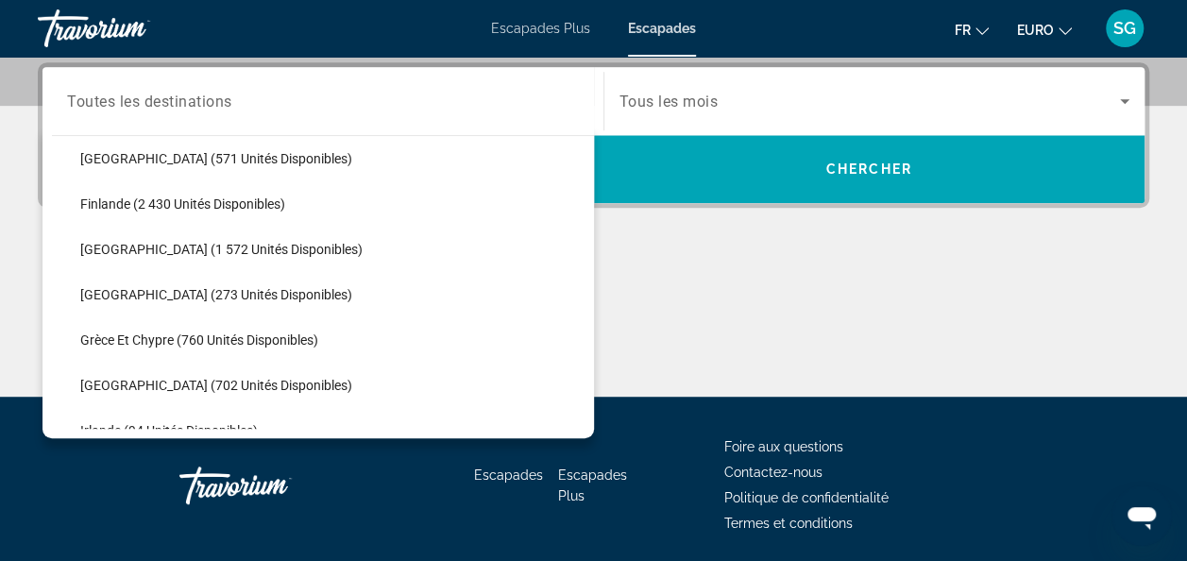
scroll to position [519, 0]
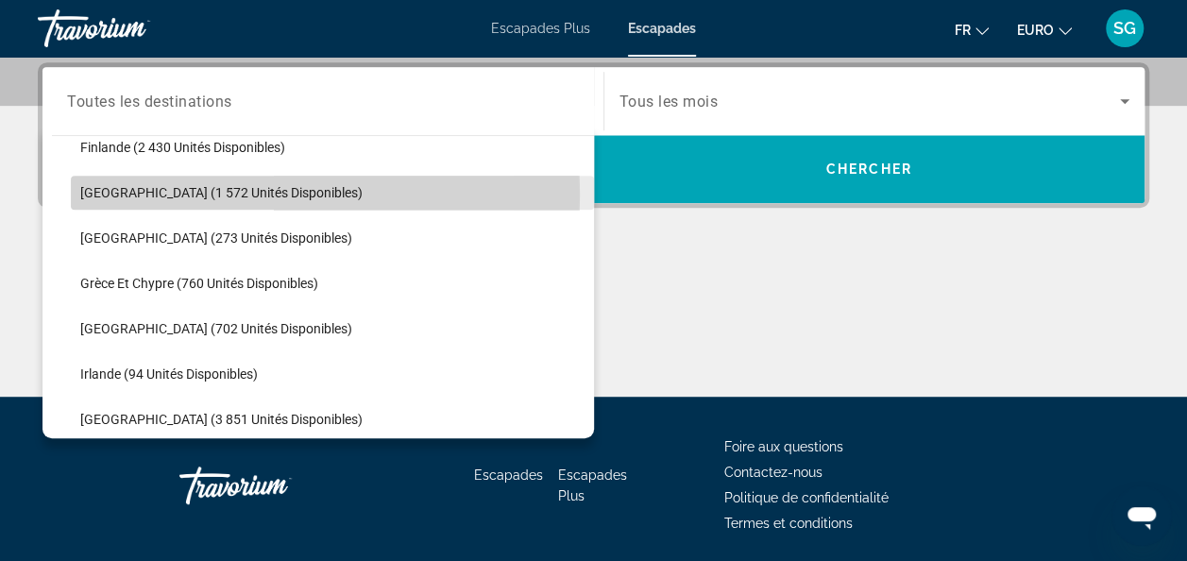
click at [186, 193] on span "[GEOGRAPHIC_DATA] (1 572 unités disponibles)" at bounding box center [221, 192] width 282 height 15
type input "**********"
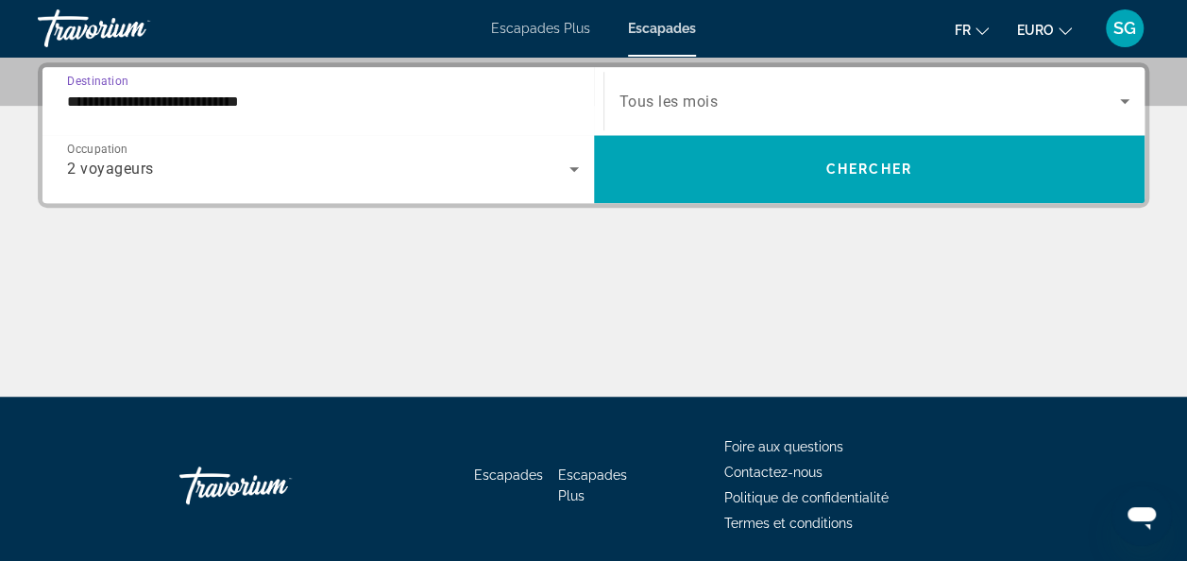
click at [1124, 93] on icon "Widget de recherche" at bounding box center [1124, 101] width 23 height 23
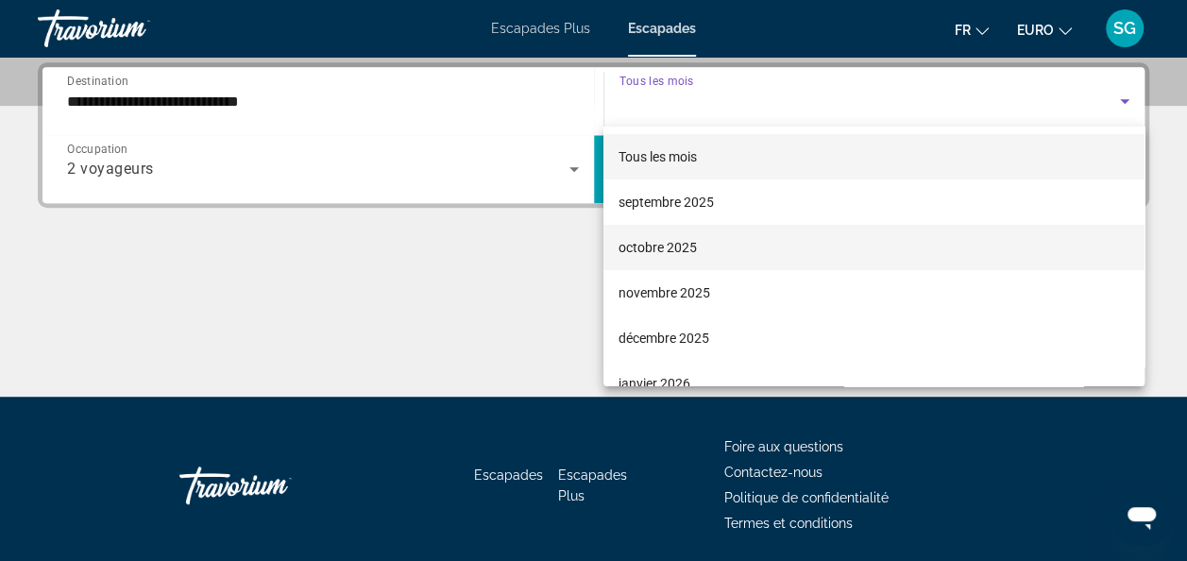
click at [688, 246] on font "octobre 2025" at bounding box center [658, 247] width 78 height 15
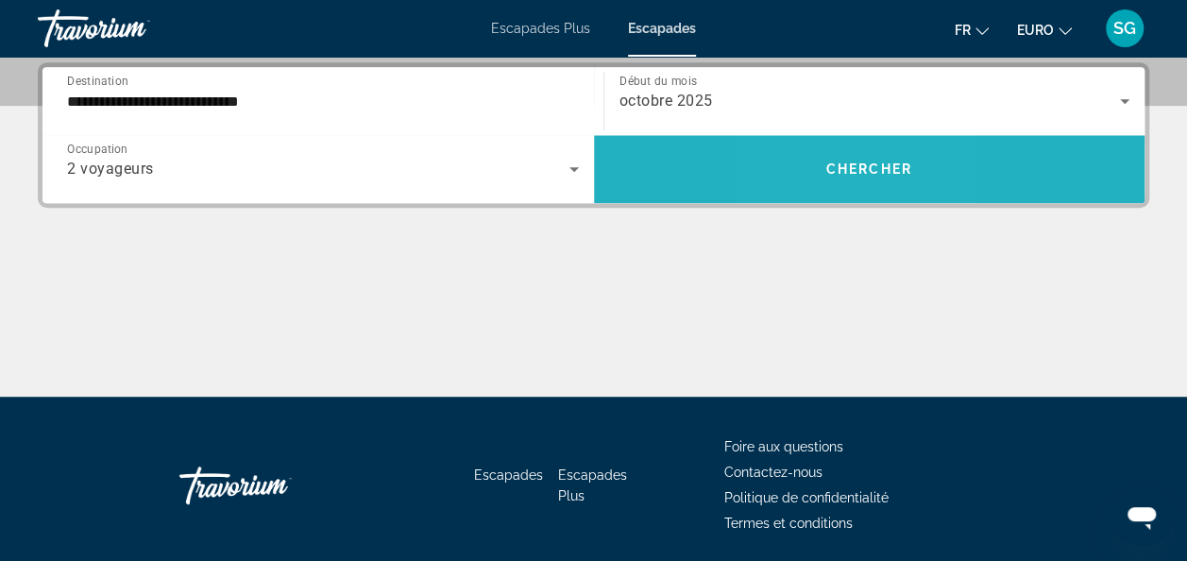
click at [822, 164] on span "Widget de recherche" at bounding box center [870, 168] width 552 height 45
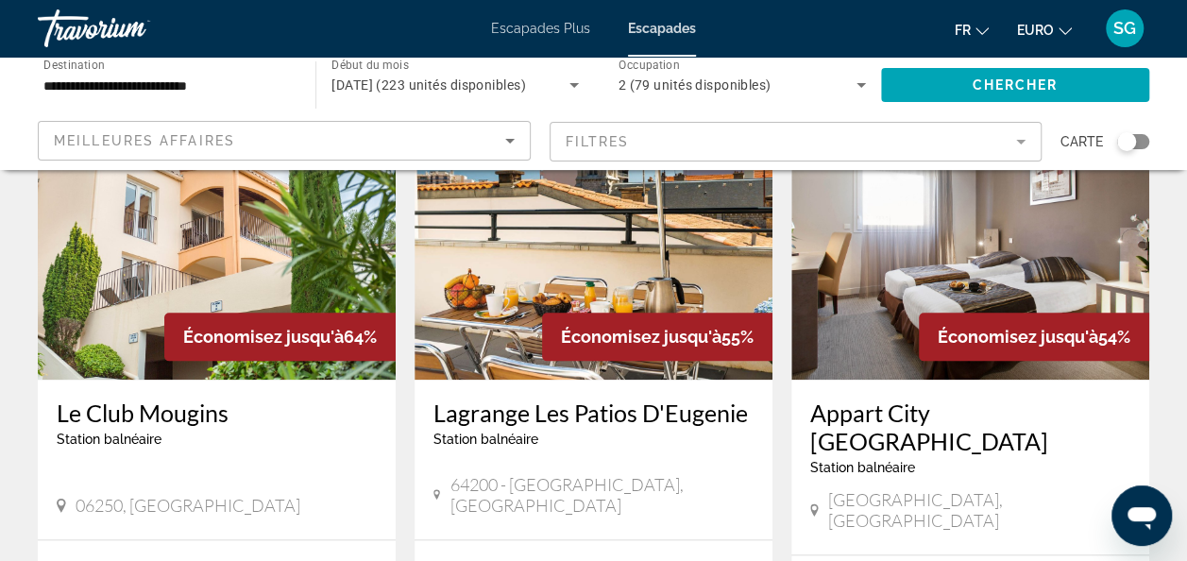
scroll to position [944, 0]
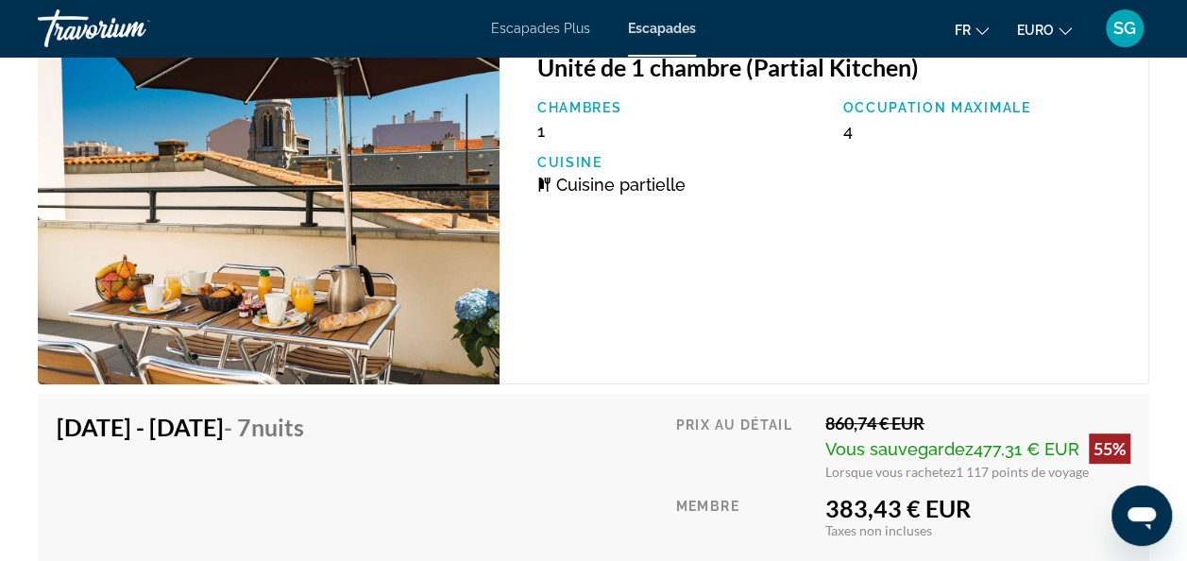
scroll to position [3872, 0]
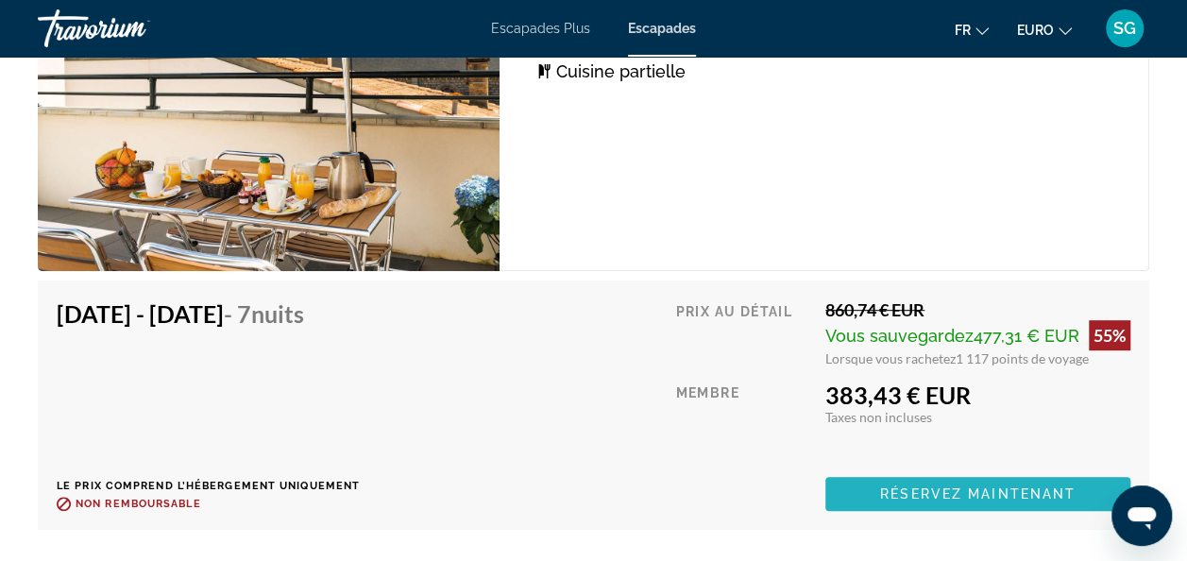
click at [950, 486] on span "Réservez maintenant" at bounding box center [977, 493] width 195 height 15
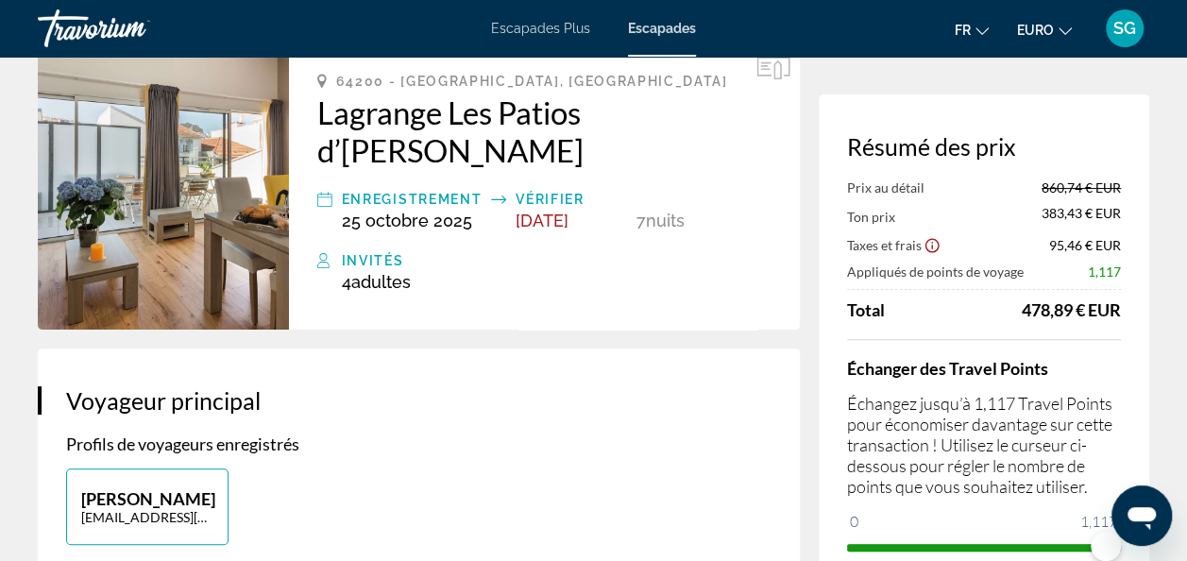
scroll to position [94, 0]
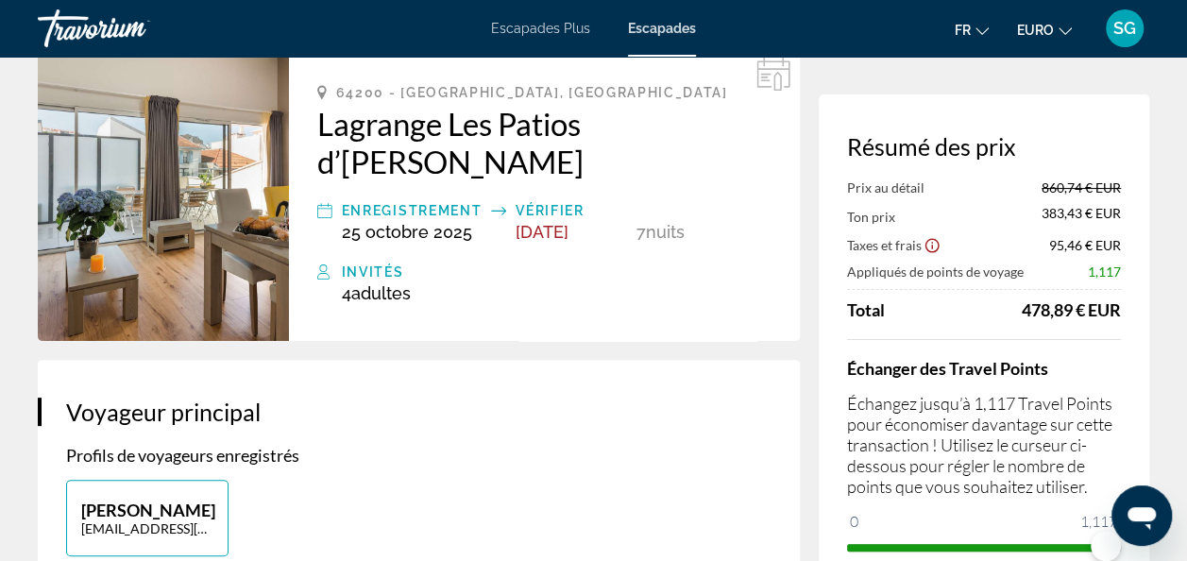
click at [931, 246] on icon "Afficher l’avis de non-responsabilité sur les taxes et les frais" at bounding box center [933, 246] width 14 height 14
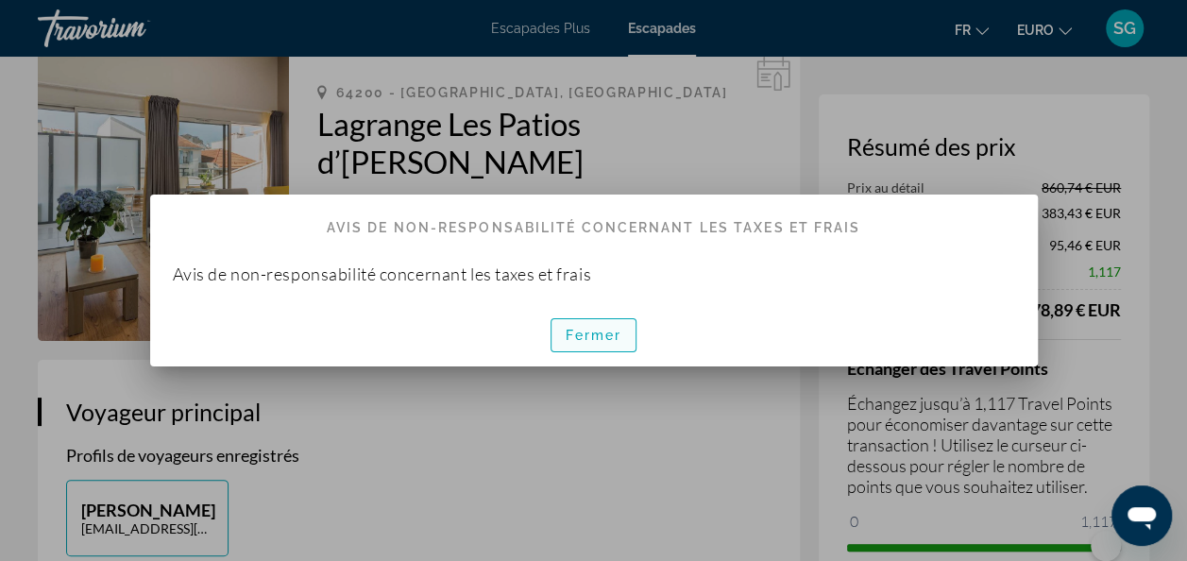
click at [601, 334] on span "Fermer" at bounding box center [594, 335] width 57 height 15
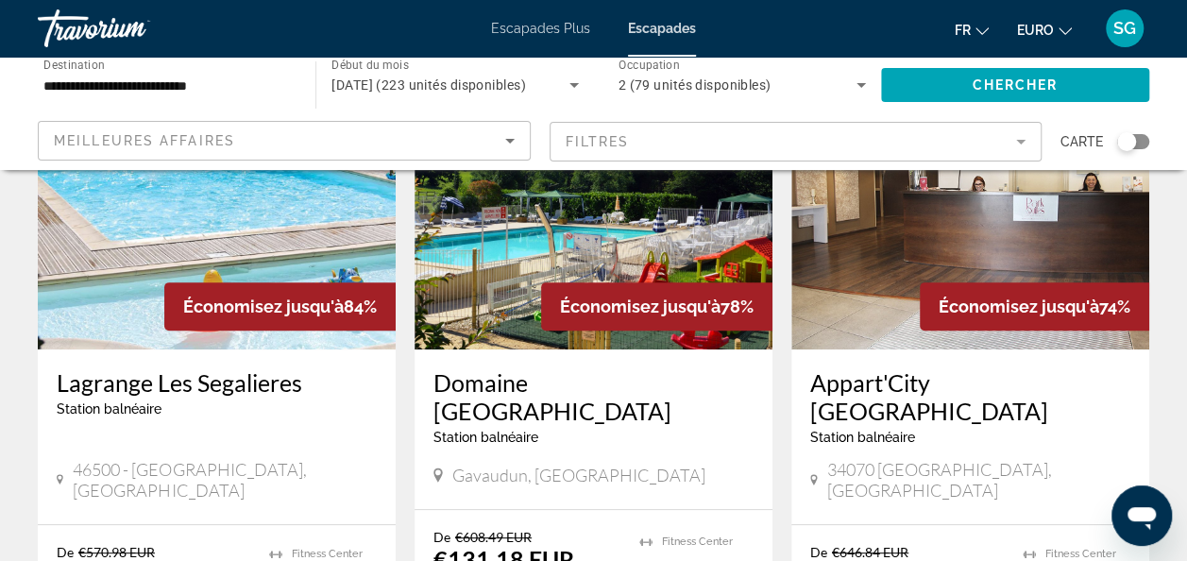
scroll to position [283, 0]
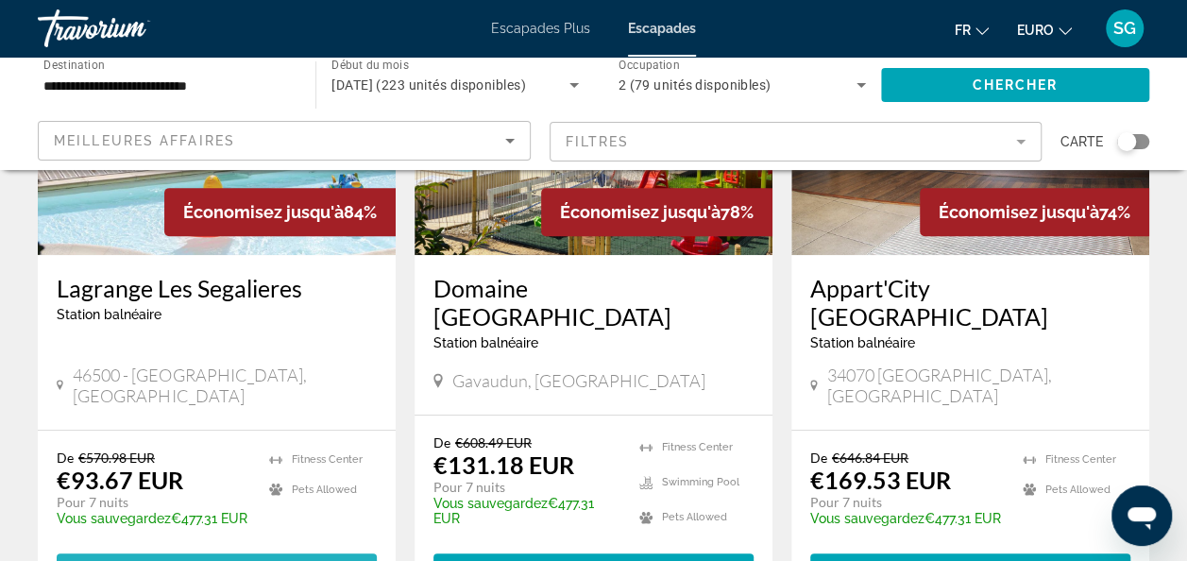
click at [228, 560] on span "Contenu principal" at bounding box center [229, 570] width 6 height 15
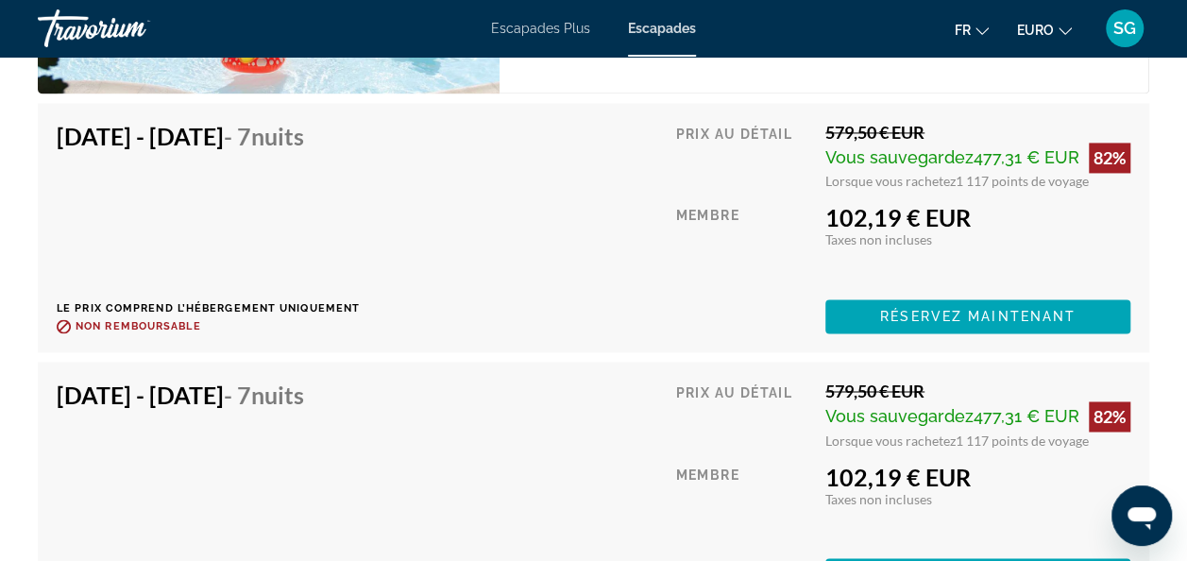
scroll to position [4816, 0]
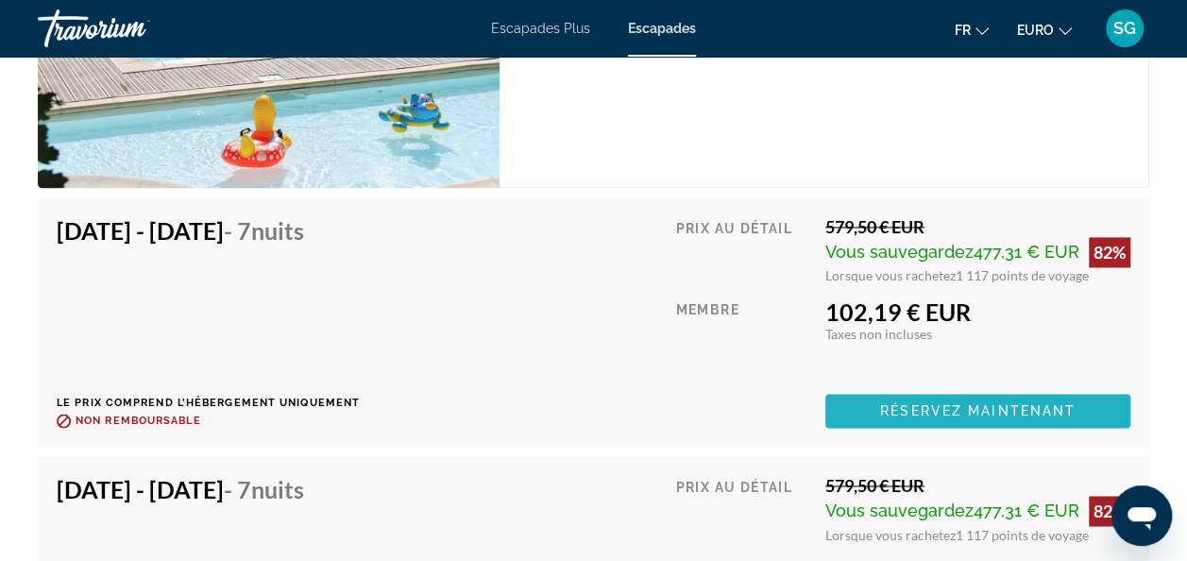
click at [959, 404] on span "Réservez maintenant" at bounding box center [977, 410] width 195 height 15
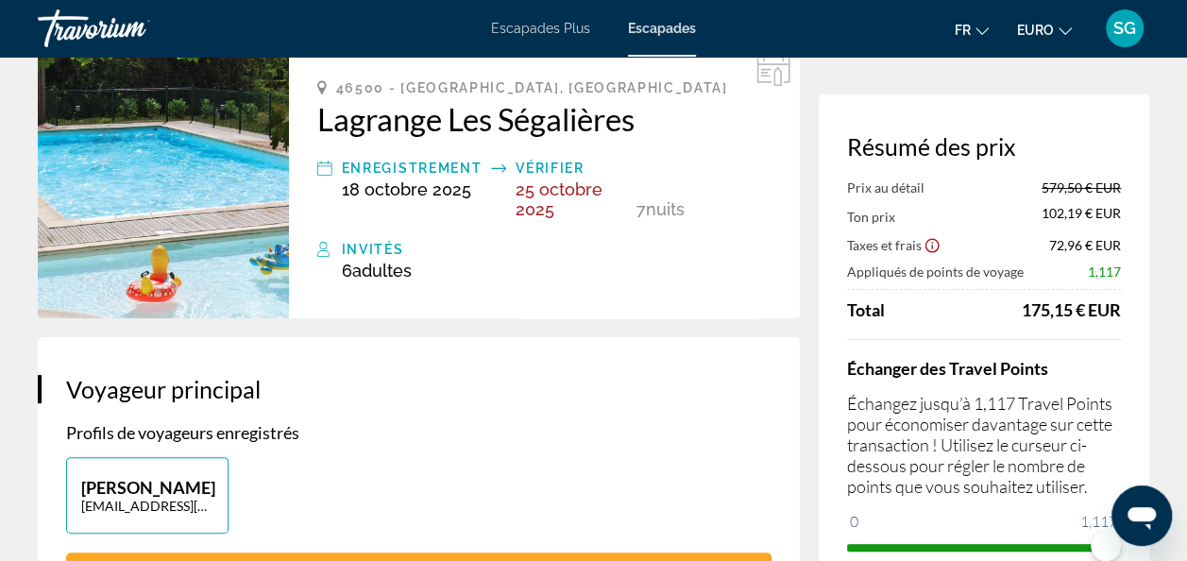
scroll to position [94, 0]
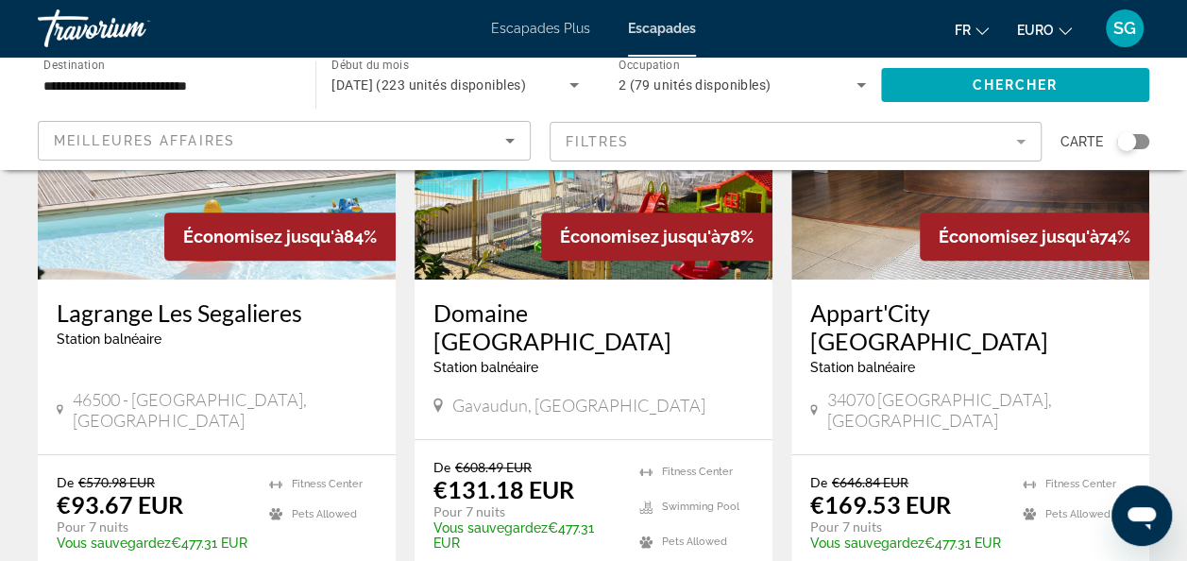
scroll to position [283, 0]
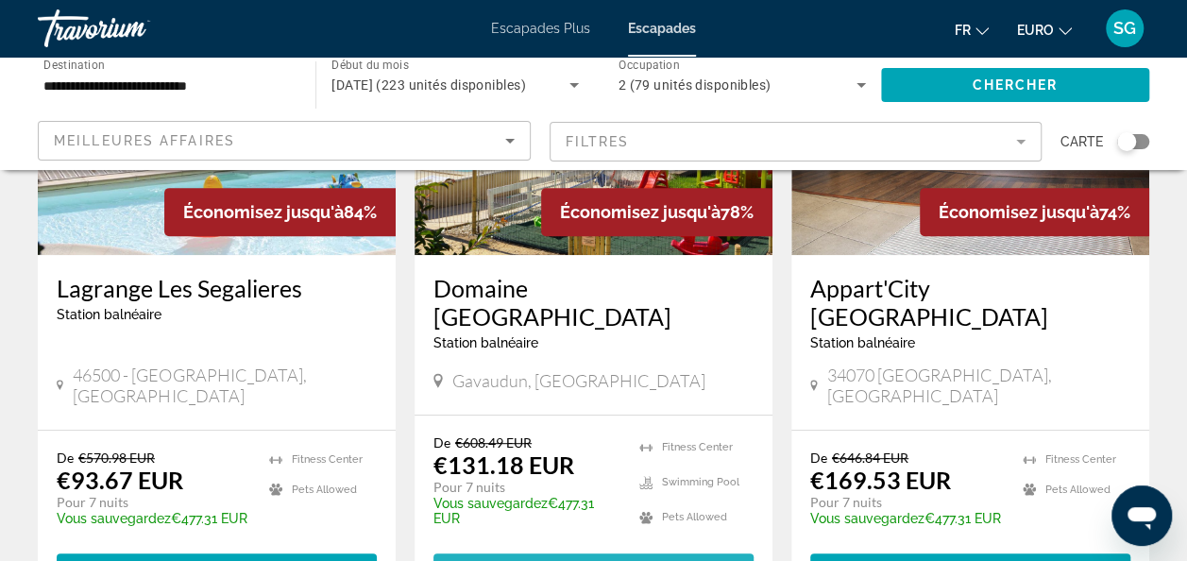
click at [627, 560] on span "( 57 units )" at bounding box center [649, 570] width 93 height 15
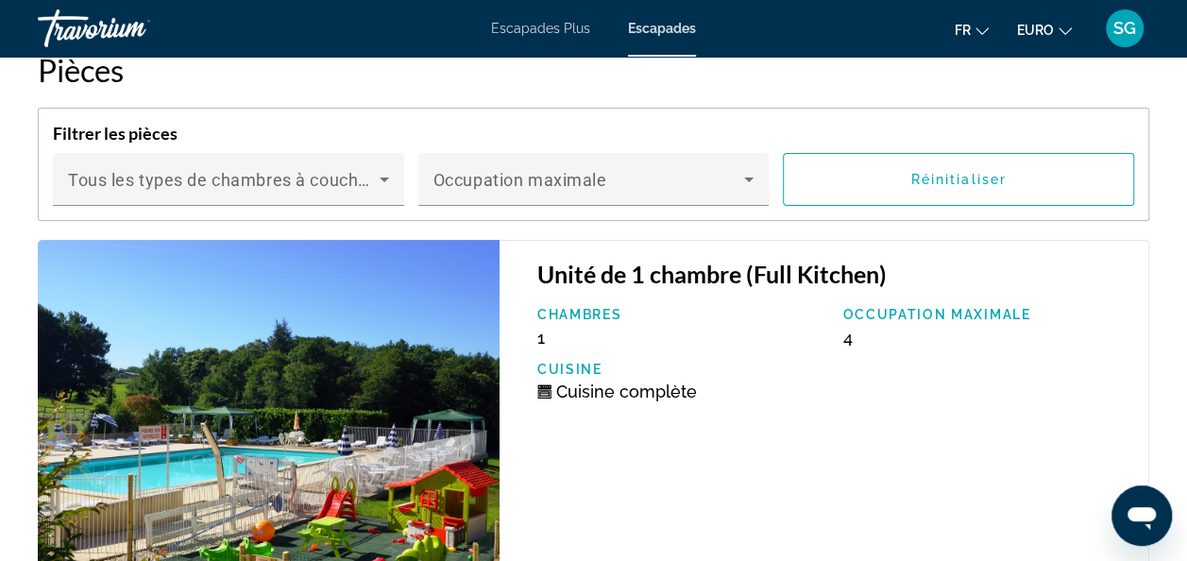
scroll to position [3683, 0]
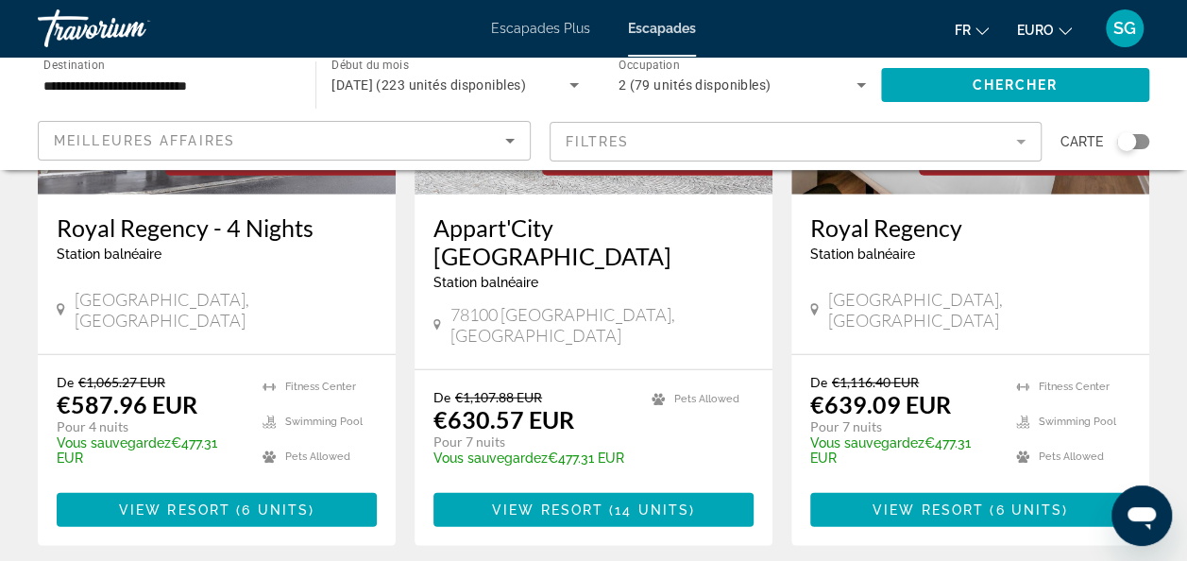
scroll to position [2448, 0]
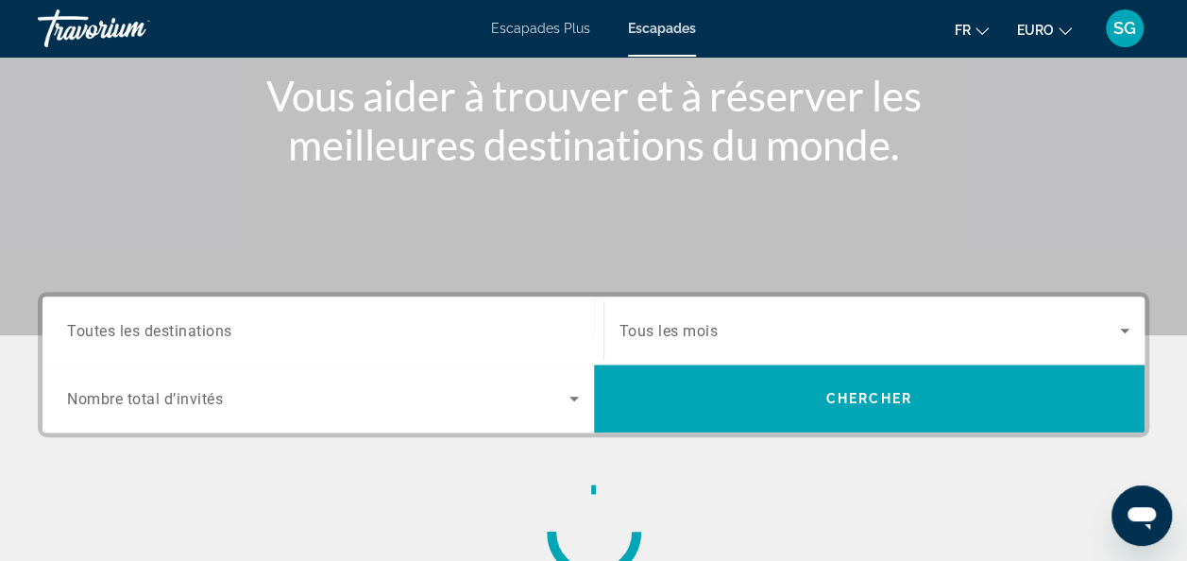
scroll to position [283, 0]
